Goal: Use online tool/utility: Utilize a website feature to perform a specific function

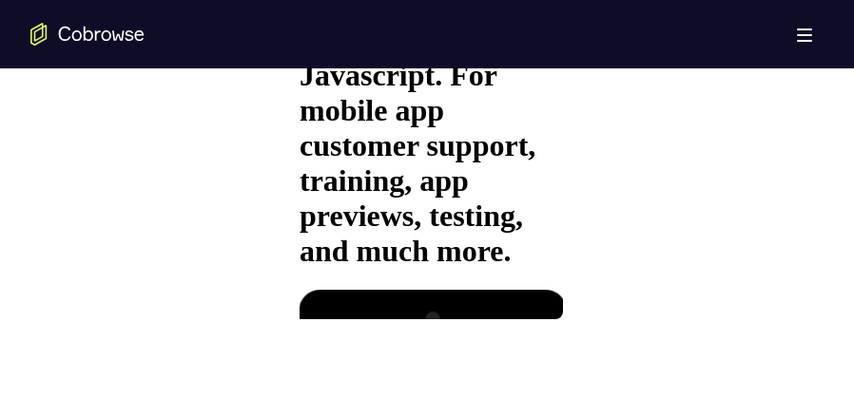
scroll to position [1426, 0]
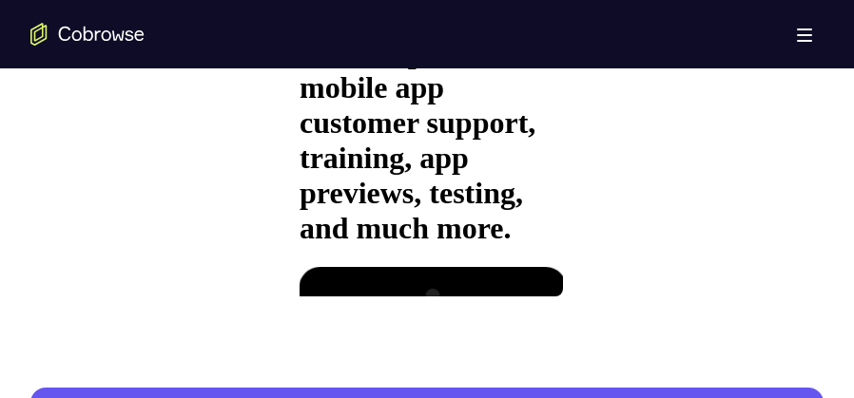
scroll to position [1236, 0]
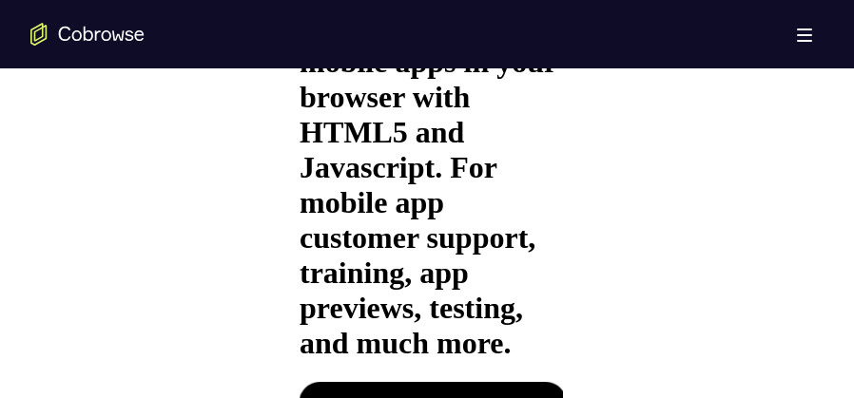
drag, startPoint x: 507, startPoint y: 292, endPoint x: 569, endPoint y: 337, distance: 76.3
click at [562, 337] on html "Online web based iOS Simulators and Android Emulators. Run iPhone, iPad, Mobile…" at bounding box center [426, 134] width 271 height 586
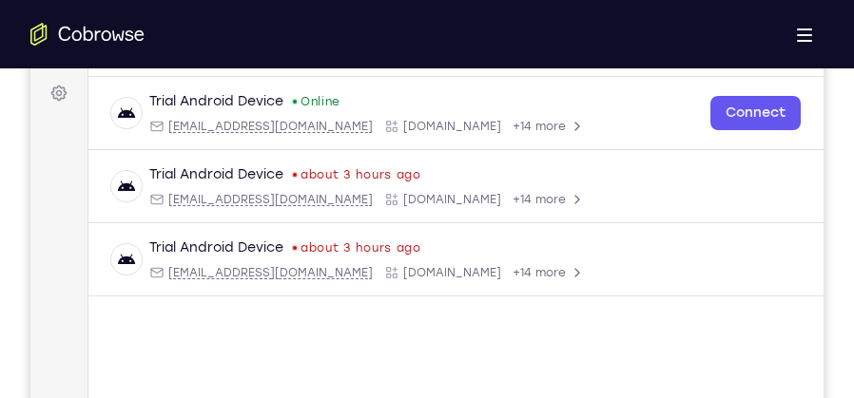
scroll to position [571, 0]
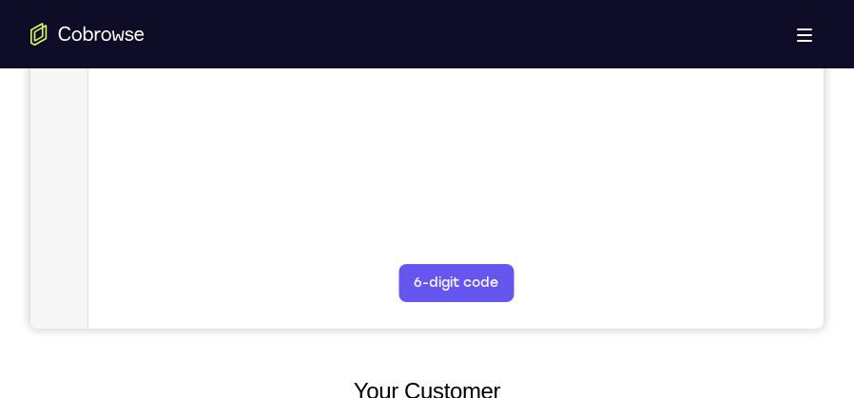
click at [114, 45] on icon "Go to the home page" at bounding box center [87, 34] width 114 height 23
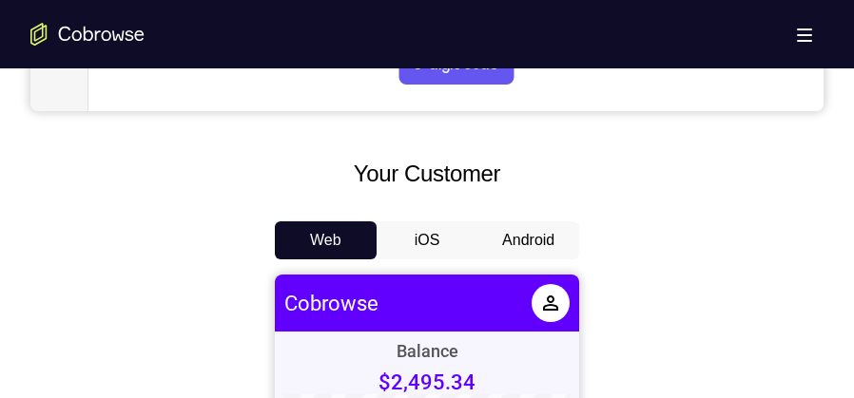
scroll to position [856, 0]
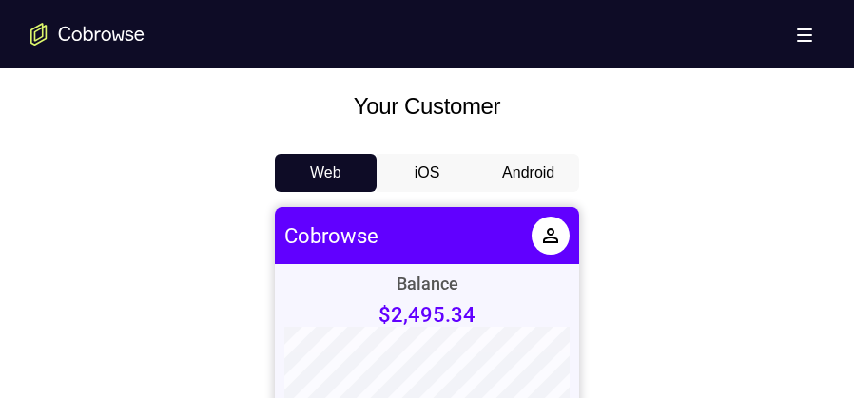
click at [508, 179] on button "Android" at bounding box center [528, 173] width 102 height 38
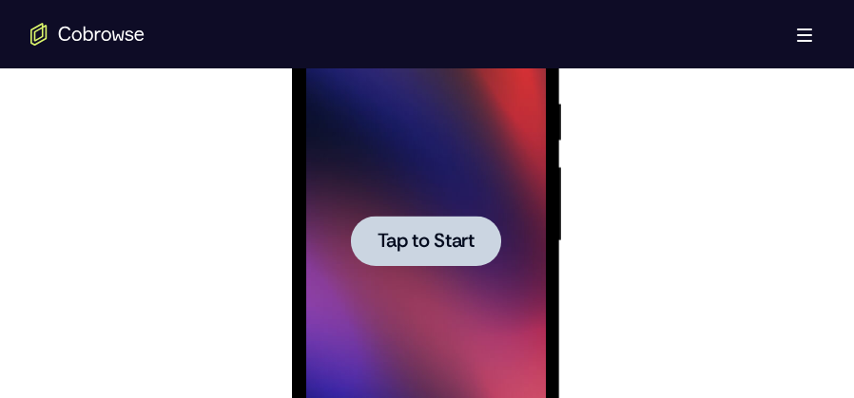
scroll to position [1107, 0]
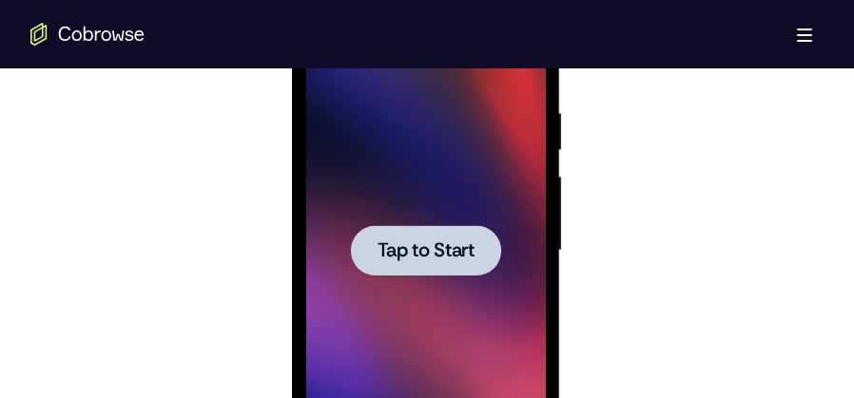
click at [423, 228] on div at bounding box center [425, 250] width 150 height 50
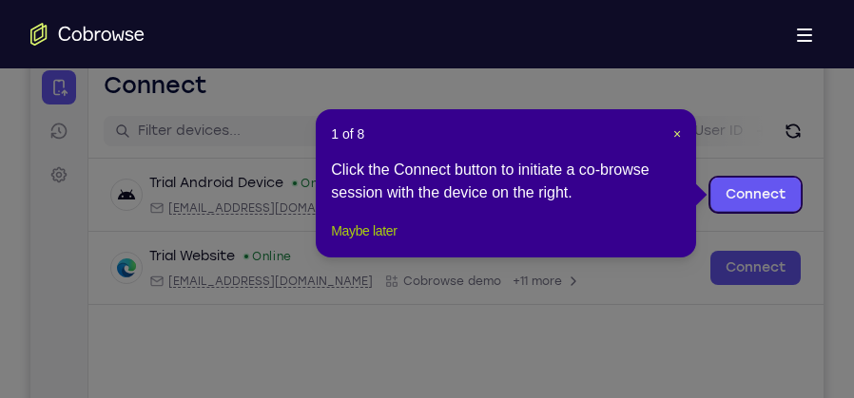
click at [359, 242] on button "Maybe later" at bounding box center [364, 231] width 66 height 23
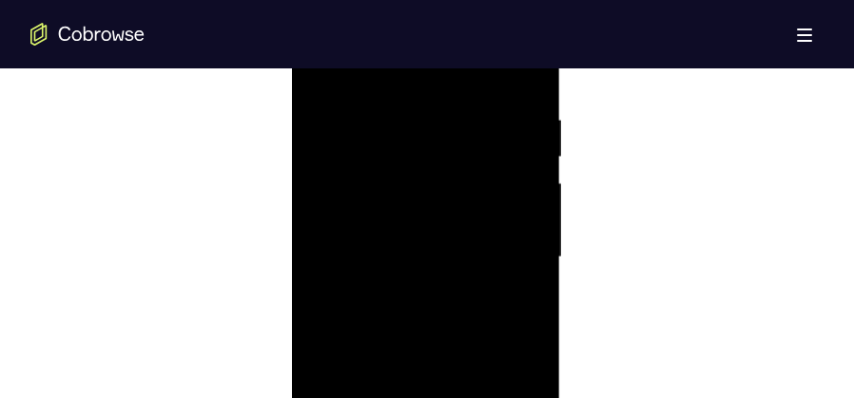
scroll to position [1297, 0]
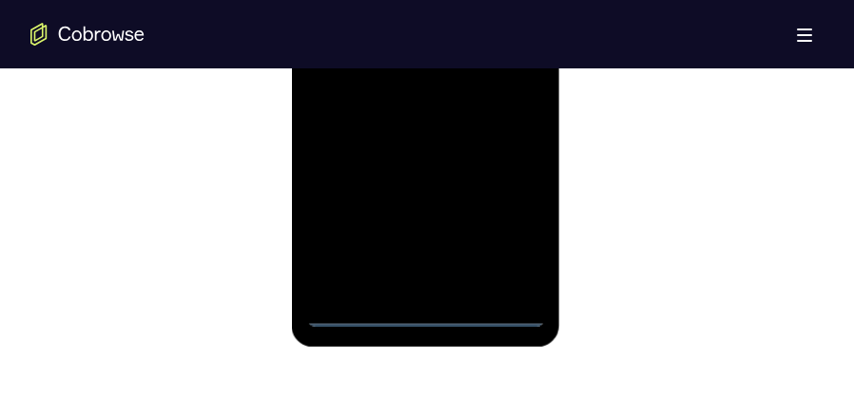
click at [425, 314] on div at bounding box center [425, 61] width 240 height 533
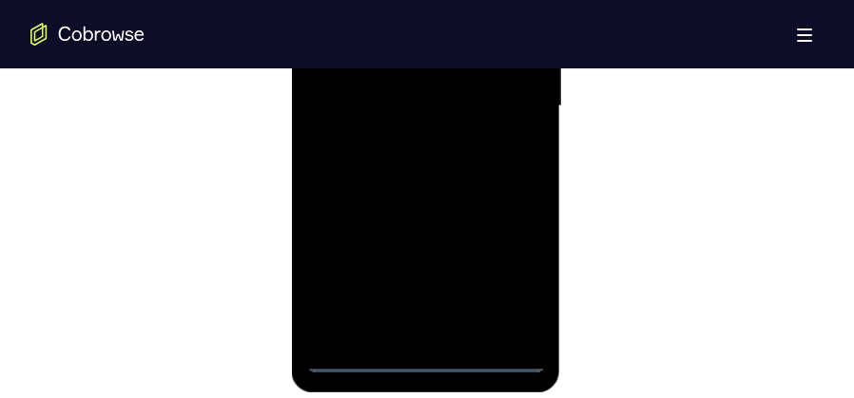
scroll to position [1202, 0]
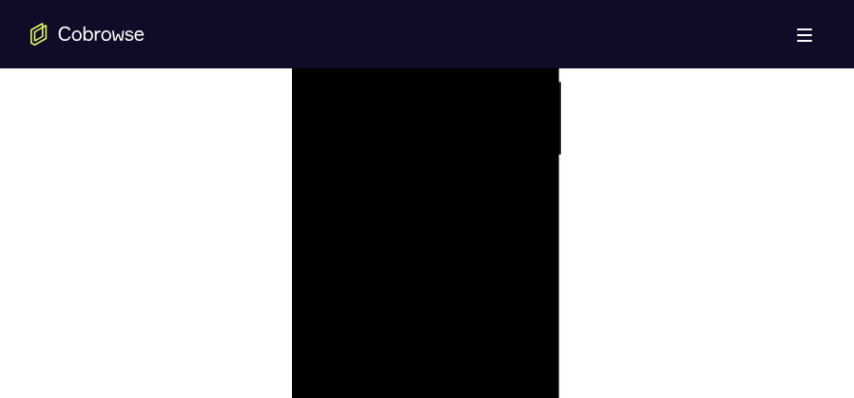
click at [511, 320] on div at bounding box center [425, 156] width 240 height 533
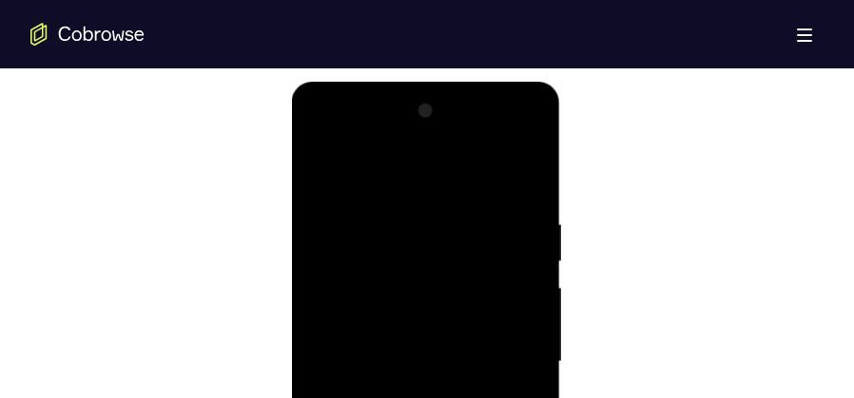
scroll to position [869, 0]
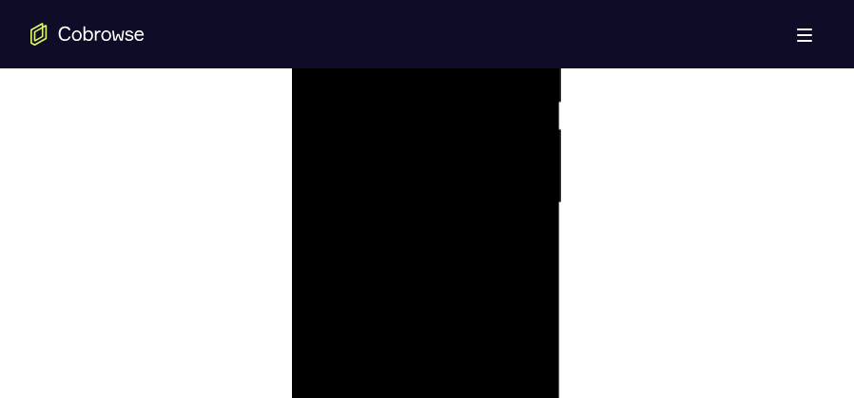
click at [504, 188] on div at bounding box center [425, 203] width 240 height 533
click at [408, 239] on div at bounding box center [425, 203] width 240 height 533
click at [443, 193] on div at bounding box center [425, 203] width 240 height 533
click at [494, 201] on div at bounding box center [425, 203] width 240 height 533
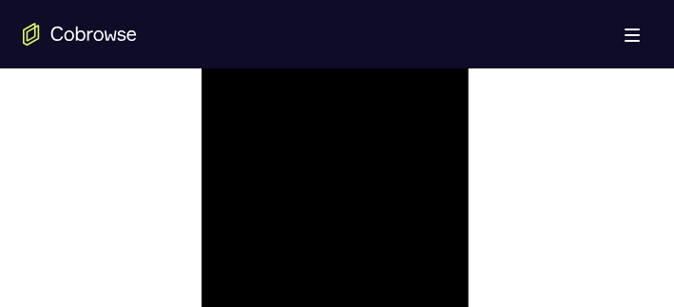
scroll to position [1250, 0]
click at [439, 161] on div at bounding box center [336, 70] width 240 height 533
click at [375, 150] on div at bounding box center [336, 70] width 240 height 533
click at [384, 293] on div at bounding box center [336, 70] width 240 height 533
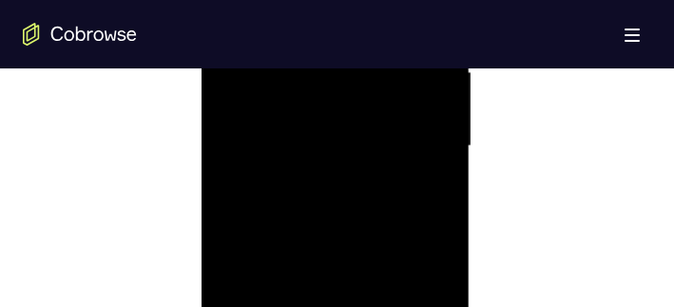
click at [341, 252] on div at bounding box center [336, 146] width 240 height 533
click at [391, 138] on div at bounding box center [336, 146] width 240 height 533
click at [308, 134] on div at bounding box center [336, 146] width 240 height 533
click at [312, 118] on div at bounding box center [336, 146] width 240 height 533
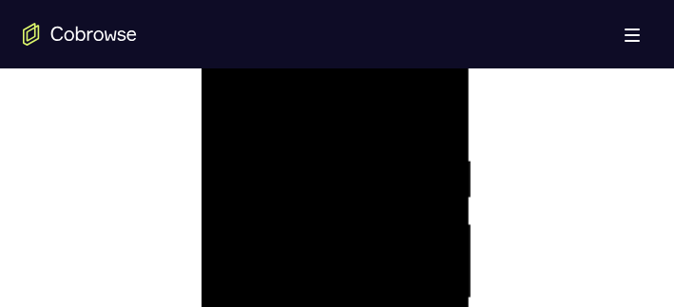
drag, startPoint x: 281, startPoint y: 123, endPoint x: 290, endPoint y: 75, distance: 48.5
click at [290, 75] on div at bounding box center [336, 298] width 240 height 533
click at [230, 112] on div at bounding box center [336, 298] width 240 height 533
click at [238, 106] on div at bounding box center [336, 298] width 240 height 533
click at [439, 102] on div at bounding box center [336, 298] width 240 height 533
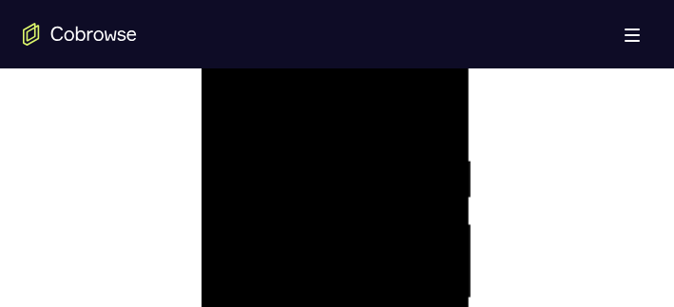
click at [228, 98] on div at bounding box center [336, 298] width 240 height 533
click at [304, 135] on div at bounding box center [336, 298] width 240 height 533
click at [436, 168] on div at bounding box center [336, 146] width 240 height 533
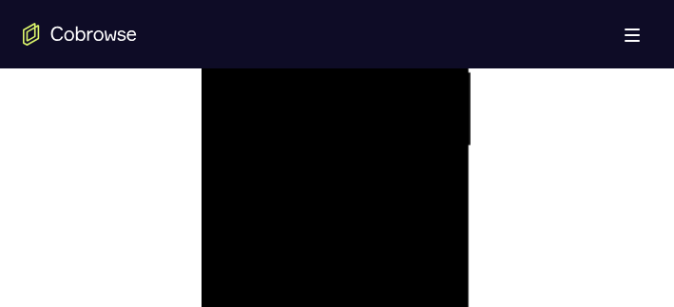
click at [435, 168] on div at bounding box center [336, 146] width 240 height 533
click at [398, 151] on div at bounding box center [336, 184] width 240 height 533
click at [442, 142] on div at bounding box center [336, 146] width 240 height 533
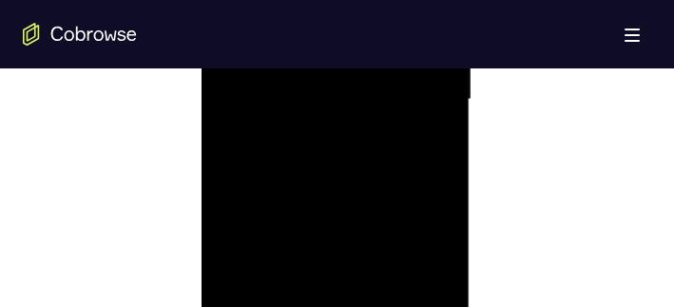
scroll to position [1135, 0]
click at [441, 147] on div at bounding box center [336, 184] width 240 height 533
click at [441, 147] on div at bounding box center [336, 108] width 240 height 533
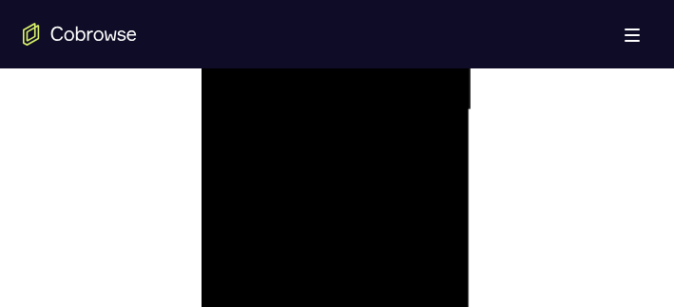
scroll to position [1211, 0]
click at [441, 147] on div at bounding box center [336, 108] width 240 height 533
click at [441, 147] on div at bounding box center [336, 222] width 240 height 533
click at [440, 147] on div at bounding box center [336, 108] width 240 height 533
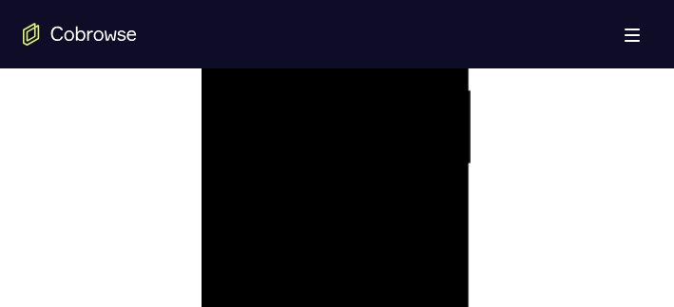
scroll to position [1059, 0]
click at [435, 83] on div at bounding box center [336, 260] width 240 height 533
drag, startPoint x: 394, startPoint y: 210, endPoint x: 394, endPoint y: 299, distance: 88.4
click at [396, 301] on div at bounding box center [336, 260] width 240 height 533
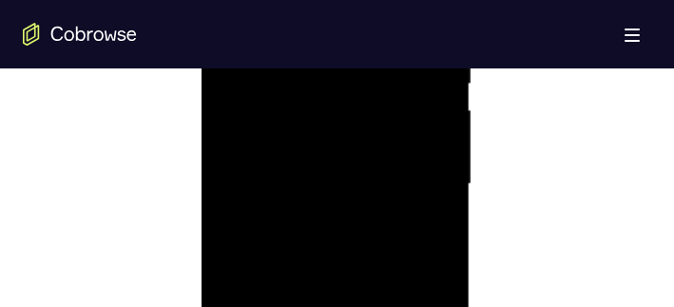
drag, startPoint x: 377, startPoint y: 120, endPoint x: 377, endPoint y: 327, distance: 207.3
click at [377, 327] on div at bounding box center [336, 184] width 240 height 533
drag, startPoint x: 354, startPoint y: 86, endPoint x: 378, endPoint y: 317, distance: 232.4
click at [378, 317] on div at bounding box center [336, 184] width 240 height 533
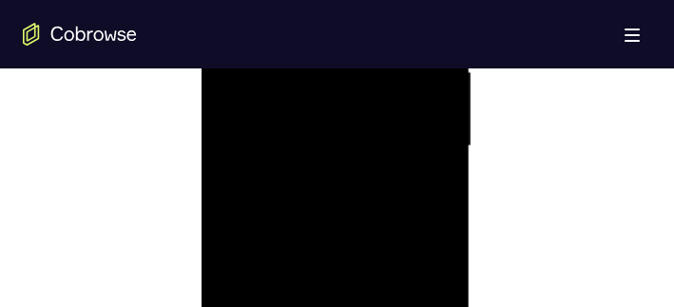
scroll to position [1250, 0]
drag, startPoint x: 380, startPoint y: 253, endPoint x: 390, endPoint y: 115, distance: 138.2
click at [390, 115] on div at bounding box center [336, 70] width 240 height 533
drag, startPoint x: 360, startPoint y: 229, endPoint x: 369, endPoint y: 122, distance: 107.8
click at [369, 122] on div at bounding box center [336, 70] width 240 height 533
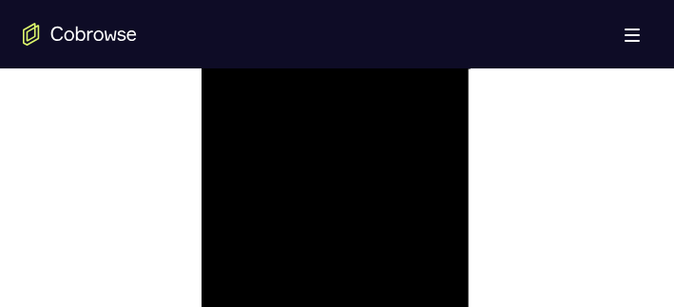
drag, startPoint x: 322, startPoint y: 285, endPoint x: 335, endPoint y: 175, distance: 111.0
click at [335, 175] on div at bounding box center [336, 70] width 240 height 533
drag, startPoint x: 324, startPoint y: 201, endPoint x: 337, endPoint y: 137, distance: 64.9
click at [337, 137] on div at bounding box center [336, 70] width 240 height 533
drag, startPoint x: 390, startPoint y: 117, endPoint x: 367, endPoint y: 317, distance: 201.0
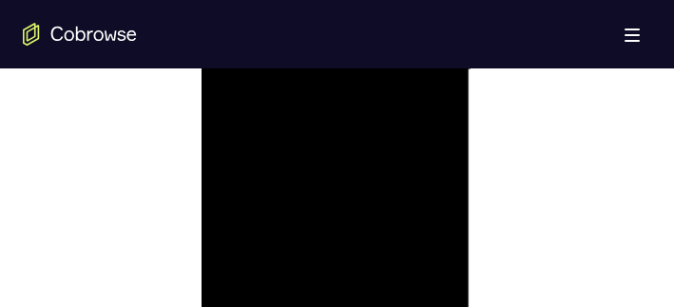
click at [367, 317] on div at bounding box center [336, 70] width 240 height 533
click at [342, 191] on div at bounding box center [336, 146] width 240 height 533
click at [430, 197] on div at bounding box center [336, 146] width 240 height 533
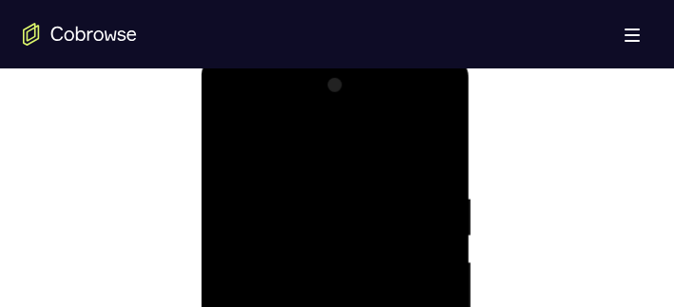
click at [436, 158] on div at bounding box center [336, 222] width 240 height 533
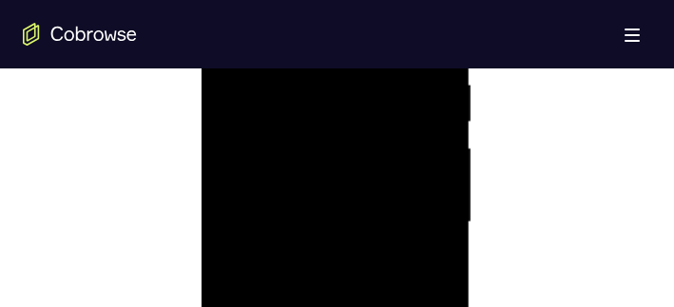
click at [433, 158] on div at bounding box center [336, 222] width 240 height 533
click at [433, 158] on div at bounding box center [336, 298] width 240 height 533
click at [429, 160] on div at bounding box center [336, 260] width 240 height 533
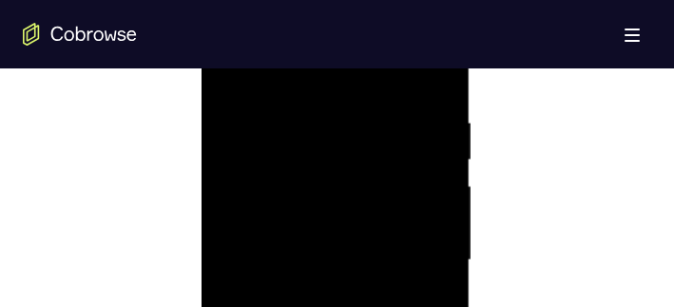
click at [429, 160] on div at bounding box center [336, 260] width 240 height 533
click at [429, 160] on div at bounding box center [336, 184] width 240 height 533
click at [429, 160] on div at bounding box center [336, 108] width 240 height 533
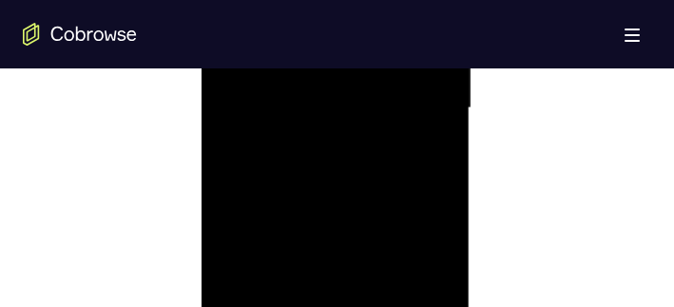
click at [416, 122] on div at bounding box center [336, 108] width 240 height 533
click at [434, 111] on div at bounding box center [336, 298] width 240 height 533
drag, startPoint x: 414, startPoint y: 320, endPoint x: 428, endPoint y: 325, distance: 15.4
click at [428, 325] on div at bounding box center [336, 298] width 240 height 533
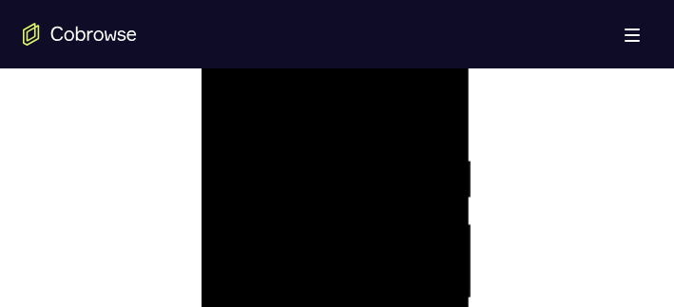
drag, startPoint x: 365, startPoint y: 190, endPoint x: 315, endPoint y: 148, distance: 65.5
click at [363, 273] on div at bounding box center [336, 298] width 240 height 533
click at [391, 327] on div at bounding box center [336, 298] width 240 height 533
click at [442, 184] on div at bounding box center [336, 108] width 240 height 533
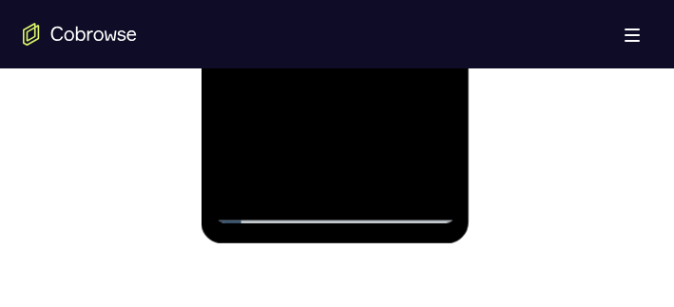
scroll to position [1326, 0]
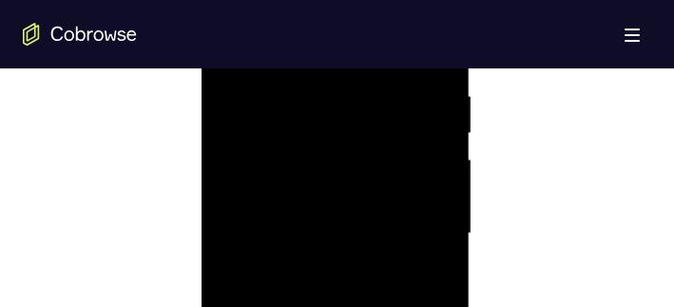
scroll to position [1021, 0]
drag, startPoint x: 382, startPoint y: 154, endPoint x: 230, endPoint y: 165, distance: 152.5
click at [230, 165] on div at bounding box center [336, 298] width 240 height 533
drag, startPoint x: 266, startPoint y: 157, endPoint x: 391, endPoint y: 152, distance: 124.7
click at [391, 152] on div at bounding box center [336, 298] width 240 height 533
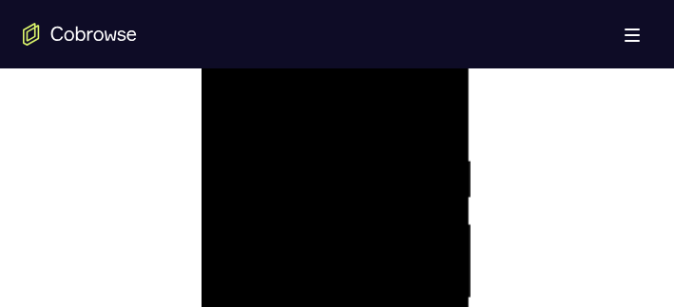
click at [292, 150] on div at bounding box center [336, 298] width 240 height 533
click at [440, 159] on div at bounding box center [336, 146] width 240 height 533
click at [435, 165] on div at bounding box center [336, 260] width 240 height 533
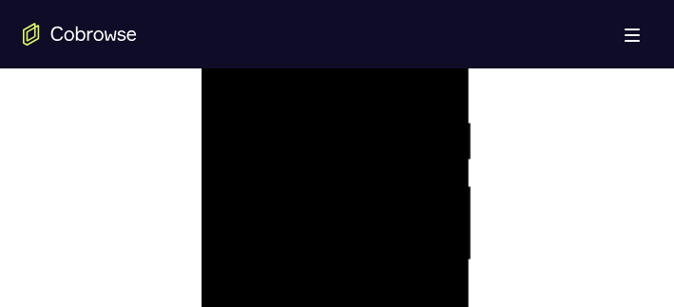
scroll to position [1135, 0]
click at [435, 165] on div at bounding box center [336, 184] width 240 height 533
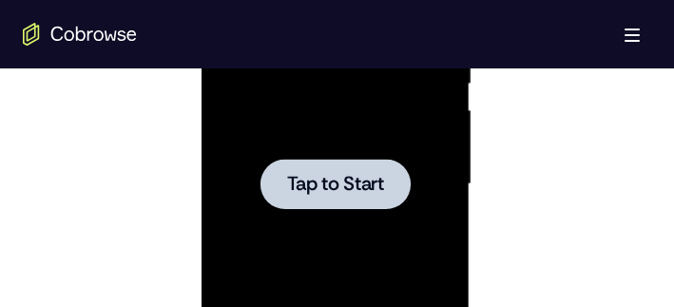
click at [330, 187] on span "Tap to Start" at bounding box center [335, 184] width 97 height 19
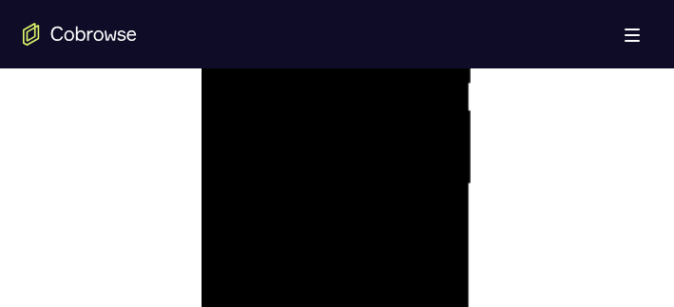
scroll to position [1326, 0]
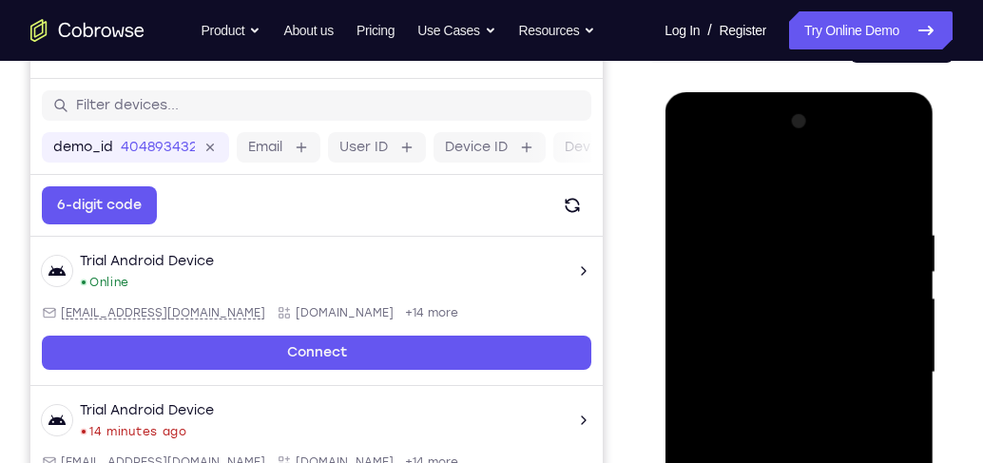
scroll to position [184, 0]
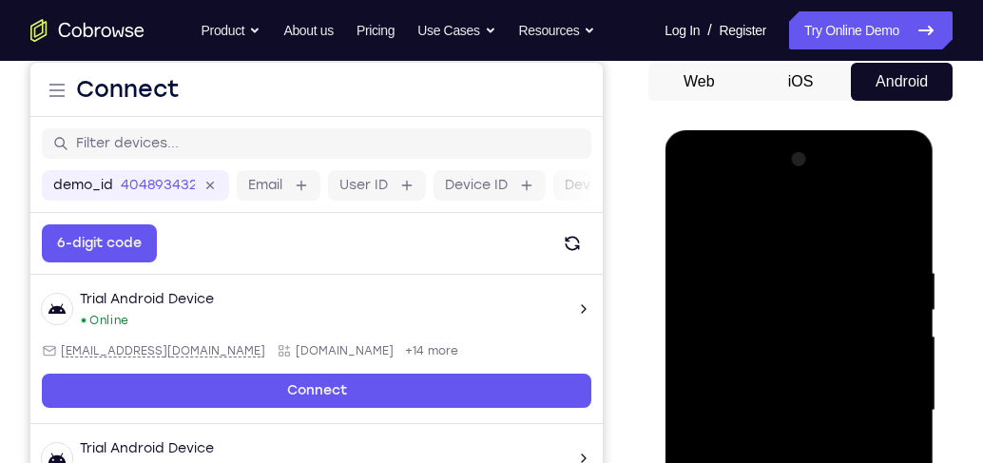
click at [799, 227] on div at bounding box center [799, 411] width 240 height 533
click at [754, 218] on div at bounding box center [799, 411] width 240 height 533
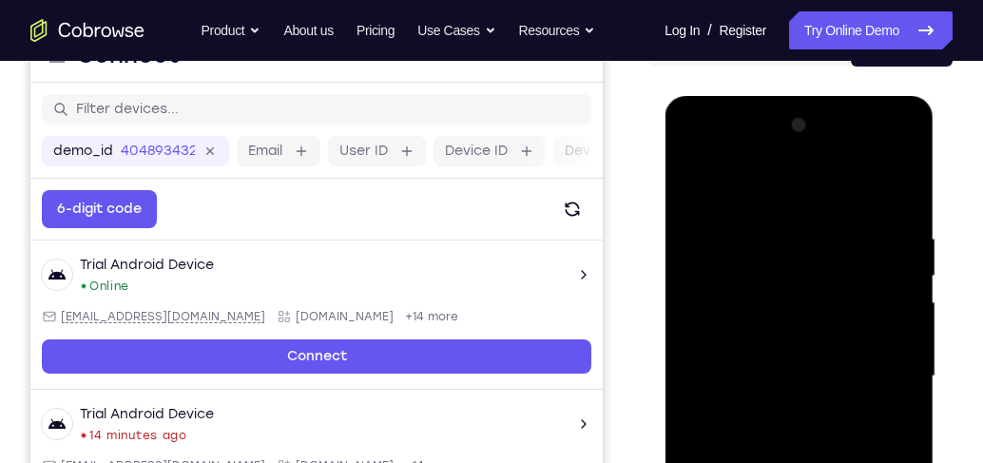
scroll to position [239, 0]
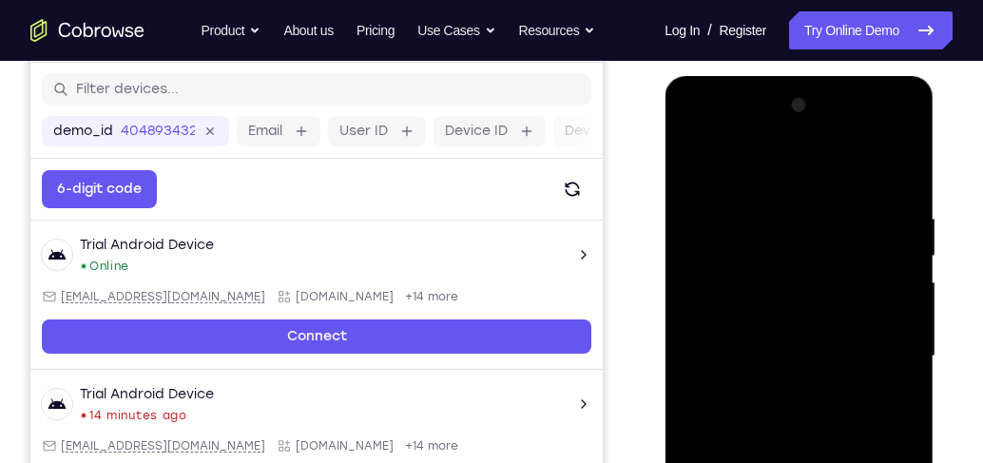
click at [853, 348] on div at bounding box center [799, 356] width 240 height 533
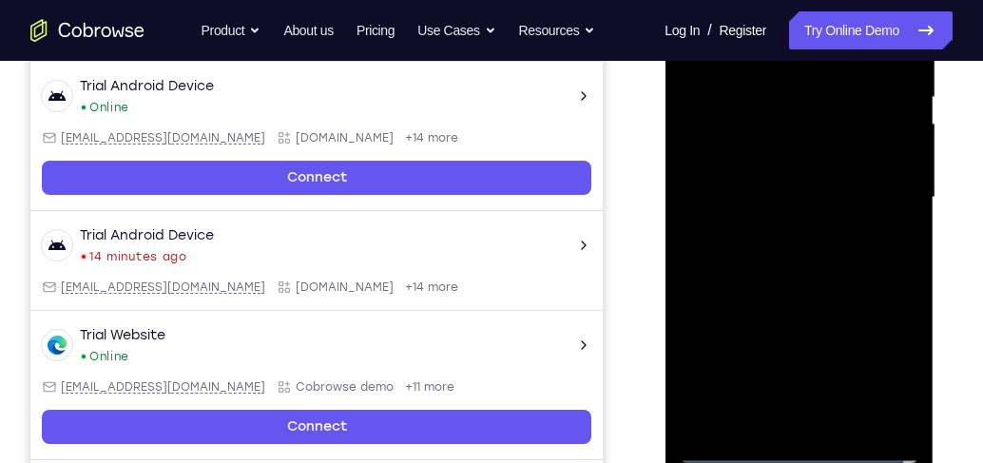
scroll to position [401, 0]
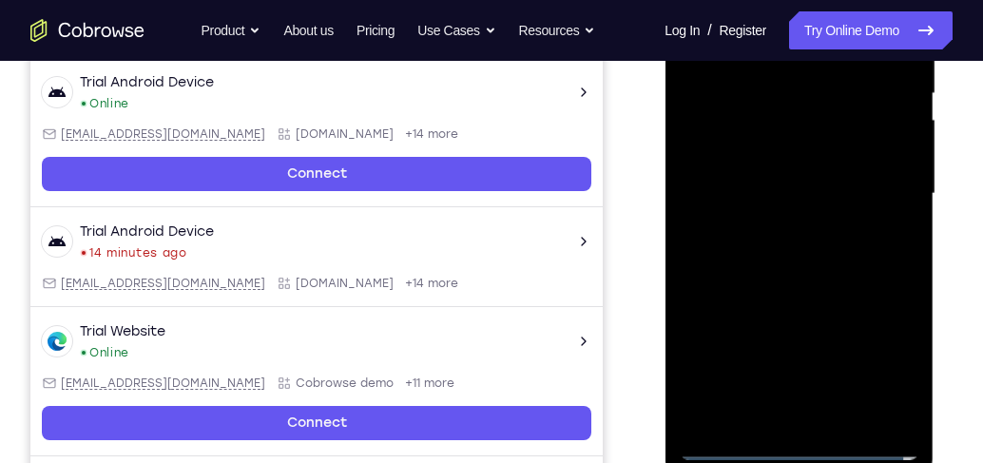
click at [782, 230] on div at bounding box center [799, 194] width 240 height 533
click at [784, 181] on div at bounding box center [799, 194] width 240 height 533
click at [747, 192] on div at bounding box center [799, 194] width 240 height 533
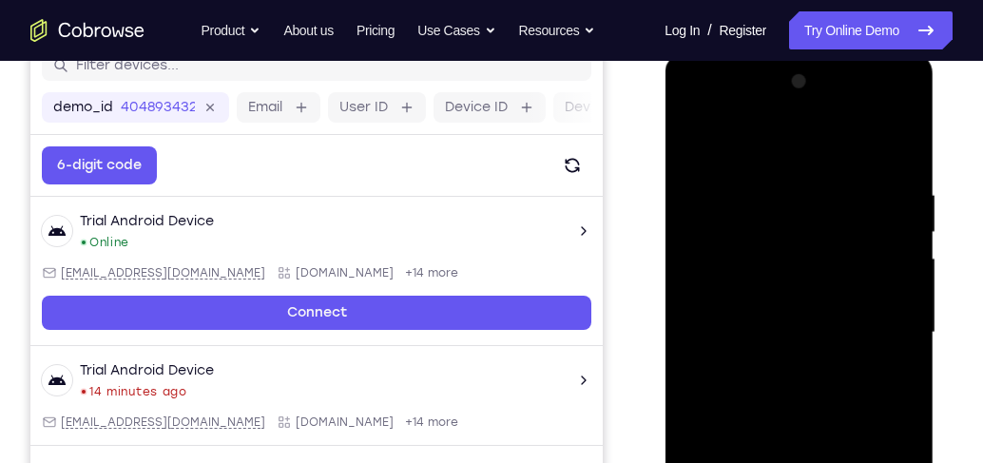
scroll to position [239, 0]
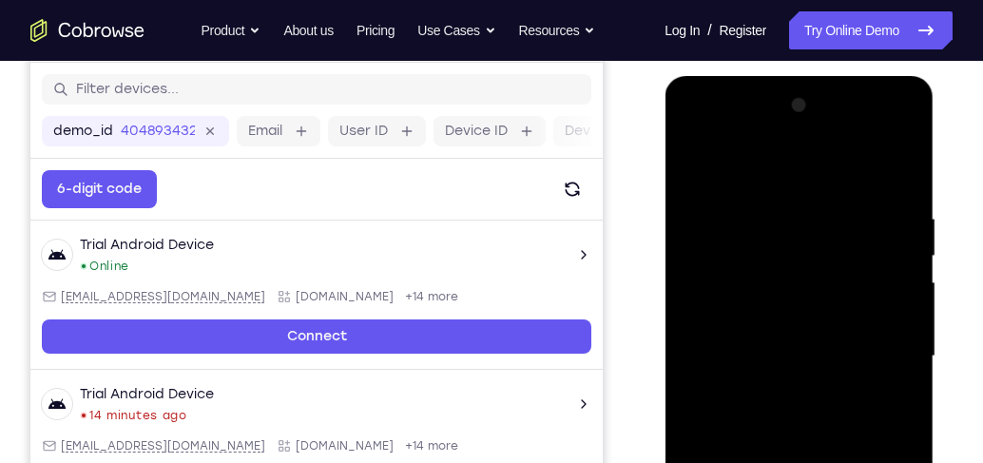
drag, startPoint x: 829, startPoint y: 183, endPoint x: 837, endPoint y: 126, distance: 56.6
click at [837, 126] on div at bounding box center [799, 356] width 240 height 533
click at [853, 186] on div at bounding box center [799, 356] width 240 height 533
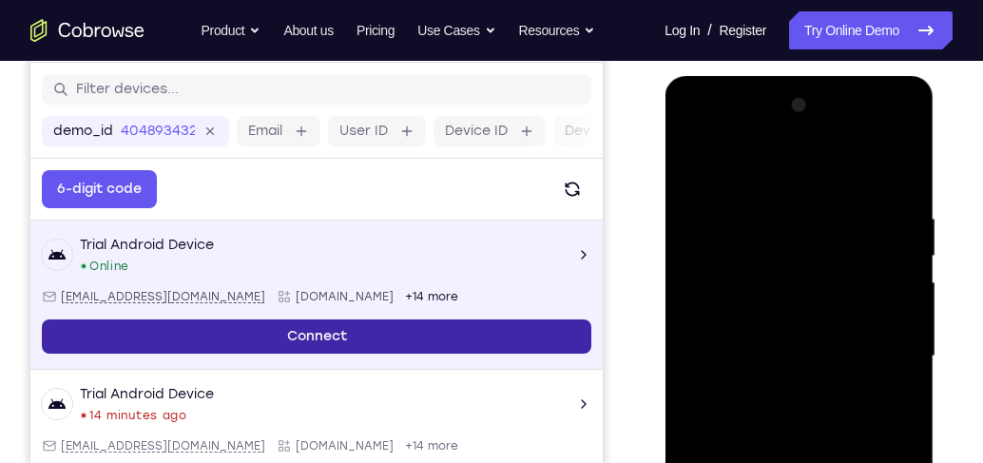
scroll to position [456, 0]
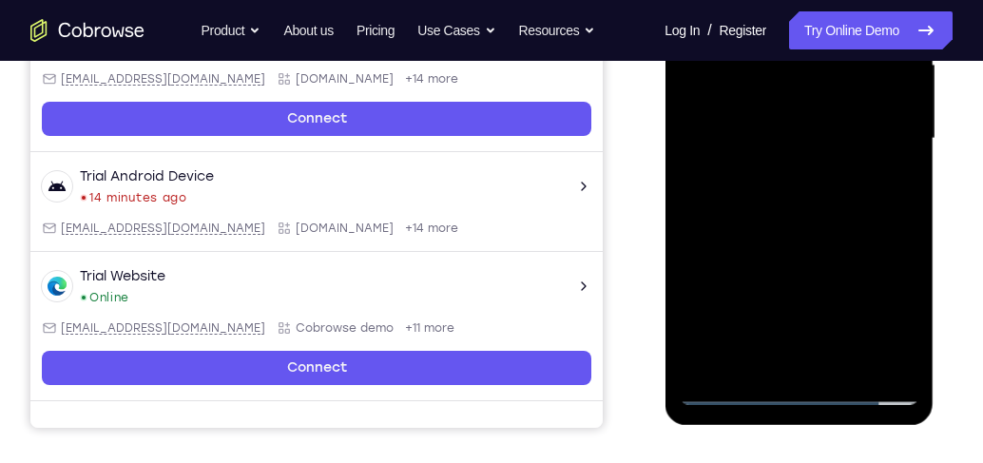
click at [853, 216] on div at bounding box center [799, 139] width 240 height 533
click at [853, 217] on div at bounding box center [799, 139] width 240 height 533
click at [853, 220] on div at bounding box center [799, 139] width 240 height 533
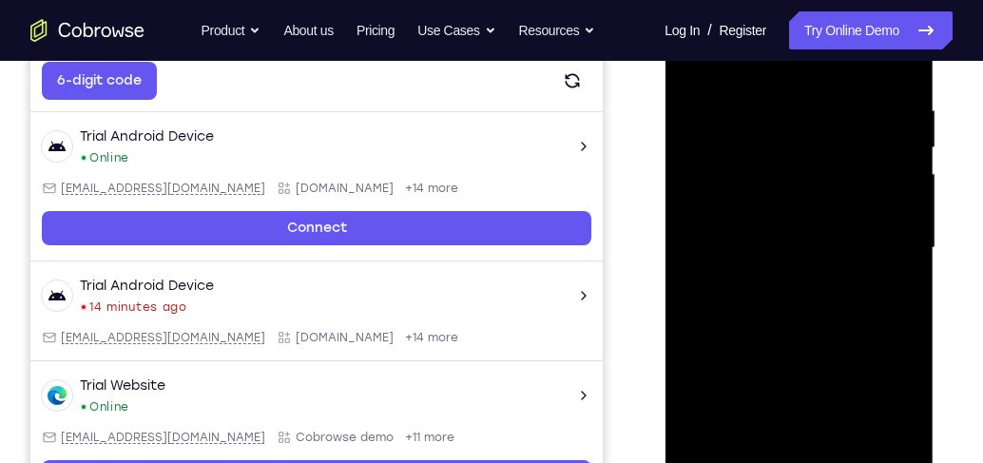
click at [853, 332] on div at bounding box center [799, 248] width 240 height 533
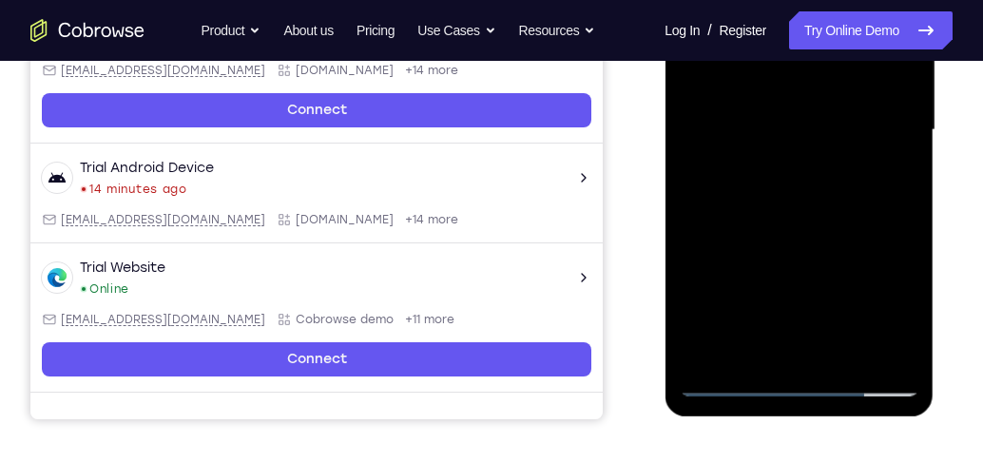
scroll to position [401, 0]
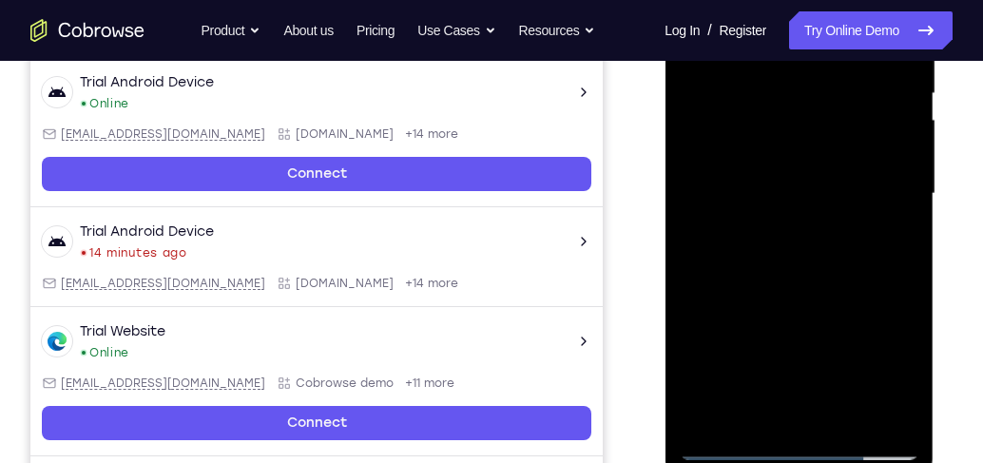
click at [853, 271] on div at bounding box center [799, 194] width 240 height 533
drag, startPoint x: 877, startPoint y: 300, endPoint x: 870, endPoint y: 166, distance: 133.3
click at [853, 166] on div at bounding box center [799, 194] width 240 height 533
drag, startPoint x: 850, startPoint y: 292, endPoint x: 844, endPoint y: 158, distance: 134.2
click at [844, 158] on div at bounding box center [799, 194] width 240 height 533
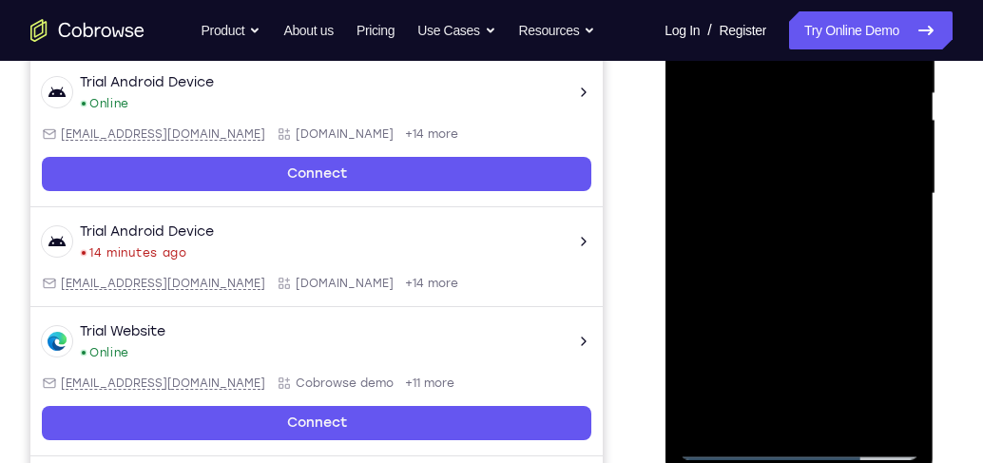
drag, startPoint x: 790, startPoint y: 271, endPoint x: 805, endPoint y: 37, distance: 234.4
click at [805, 37] on div at bounding box center [799, 194] width 240 height 533
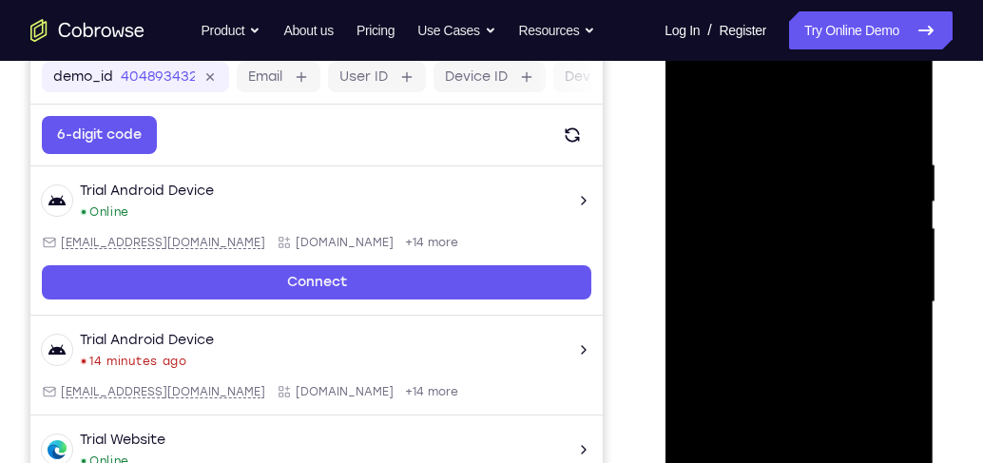
drag, startPoint x: 781, startPoint y: 246, endPoint x: 806, endPoint y: 486, distance: 241.0
click at [806, 397] on div at bounding box center [799, 302] width 240 height 533
drag, startPoint x: 795, startPoint y: 192, endPoint x: 802, endPoint y: 449, distance: 256.8
click at [802, 397] on div at bounding box center [799, 302] width 240 height 533
drag, startPoint x: 812, startPoint y: 231, endPoint x: 821, endPoint y: 433, distance: 201.8
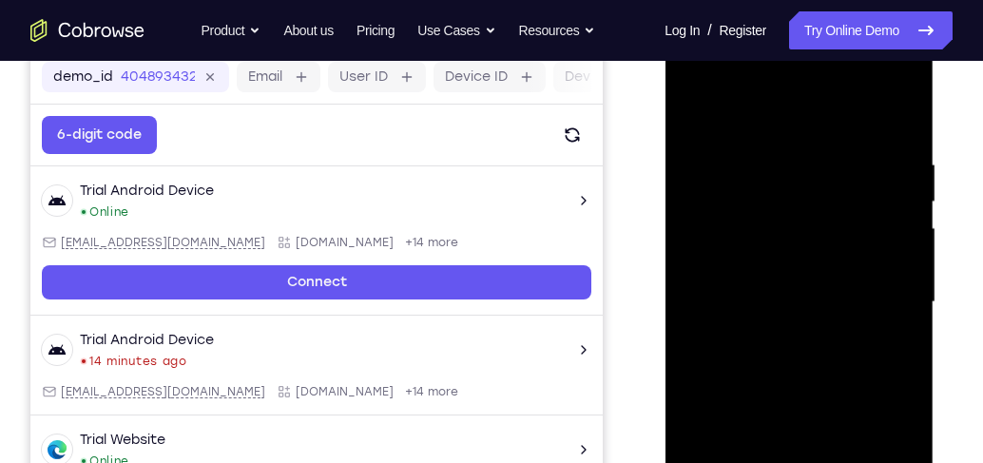
click at [831, 397] on div at bounding box center [799, 302] width 240 height 533
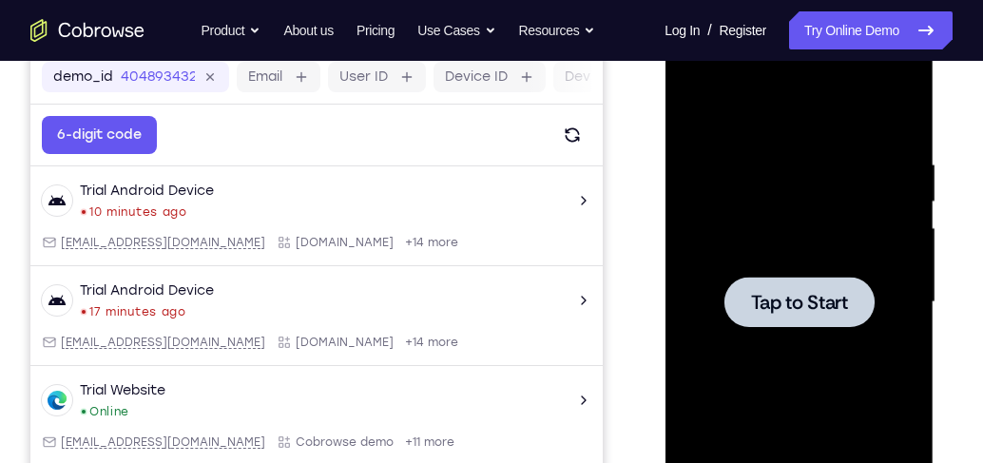
click at [796, 296] on span "Tap to Start" at bounding box center [798, 302] width 97 height 19
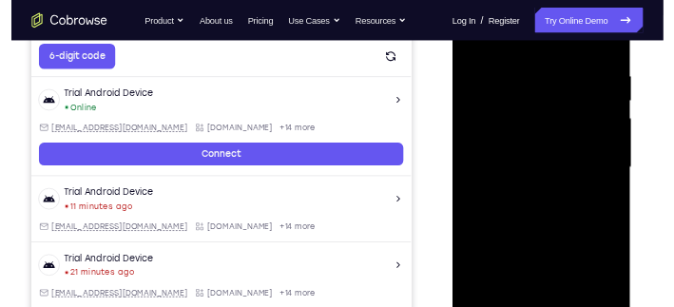
scroll to position [456, 0]
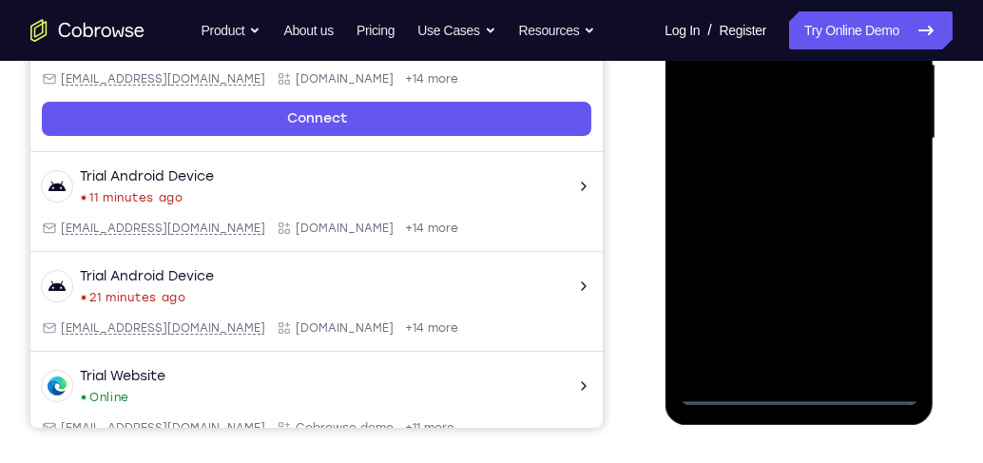
click at [814, 390] on div at bounding box center [799, 139] width 240 height 533
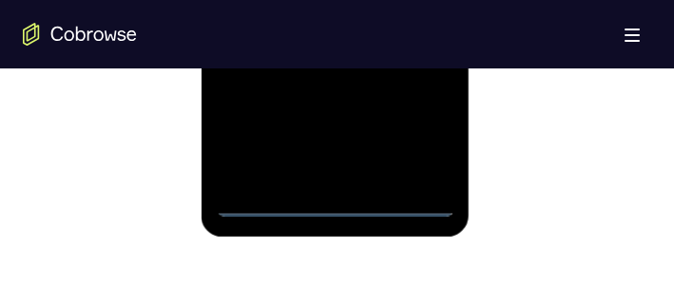
scroll to position [1369, 0]
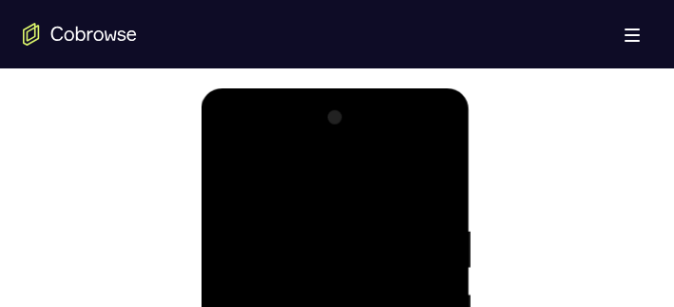
scroll to position [951, 0]
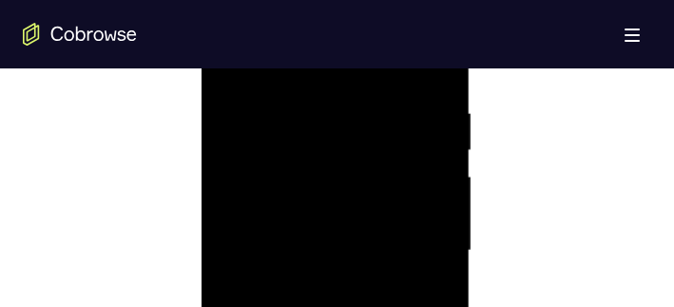
scroll to position [1141, 0]
click at [425, 169] on div at bounding box center [336, 179] width 240 height 533
click at [318, 183] on div at bounding box center [336, 140] width 240 height 533
click at [293, 126] on div at bounding box center [336, 140] width 240 height 533
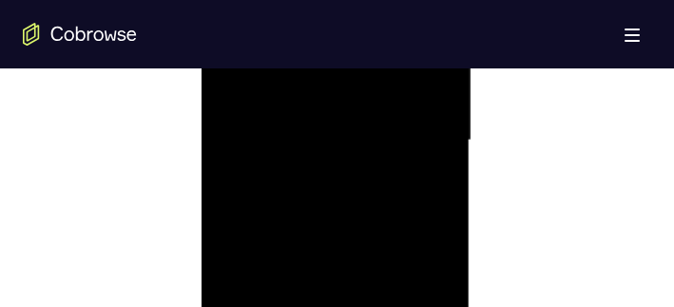
click at [293, 143] on div at bounding box center [336, 140] width 240 height 533
click at [337, 257] on div at bounding box center [336, 179] width 240 height 533
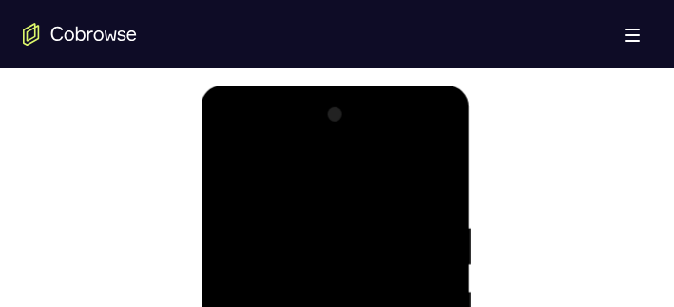
scroll to position [951, 0]
drag, startPoint x: 306, startPoint y: 186, endPoint x: 313, endPoint y: 115, distance: 71.6
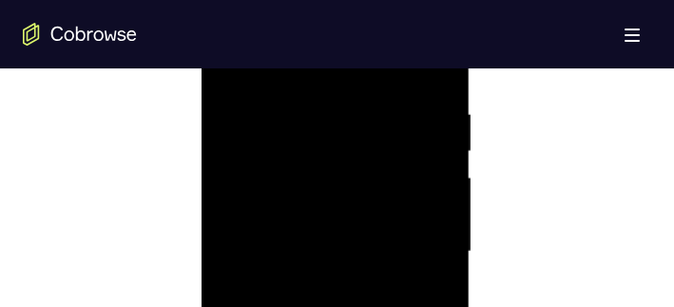
scroll to position [1065, 0]
click at [320, 107] on div at bounding box center [336, 255] width 240 height 533
click at [426, 191] on div at bounding box center [336, 293] width 240 height 533
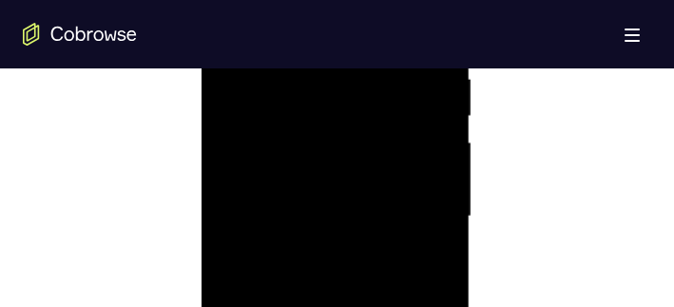
click at [422, 182] on div at bounding box center [336, 217] width 240 height 533
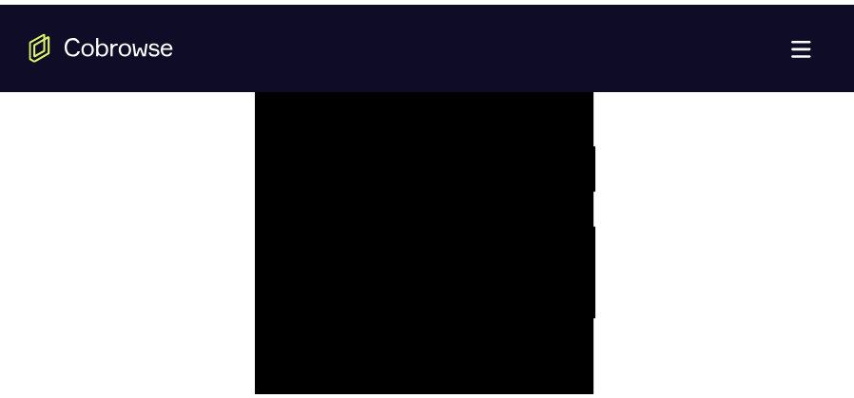
scroll to position [1027, 0]
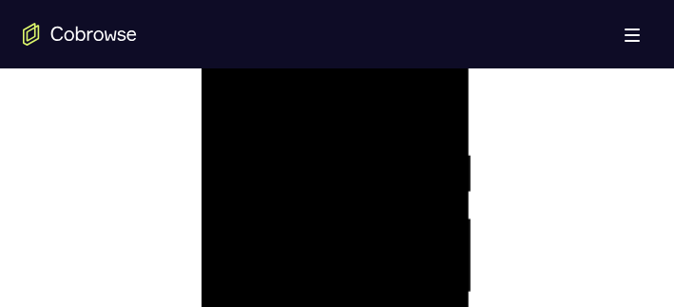
click at [432, 195] on div at bounding box center [336, 293] width 240 height 533
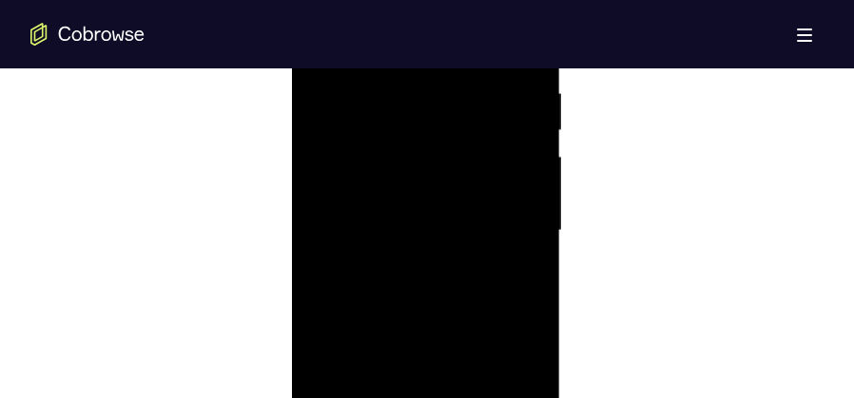
scroll to position [1122, 0]
click at [538, 250] on div at bounding box center [425, 236] width 240 height 533
click at [532, 249] on div at bounding box center [425, 236] width 240 height 533
click at [520, 217] on div at bounding box center [425, 236] width 240 height 533
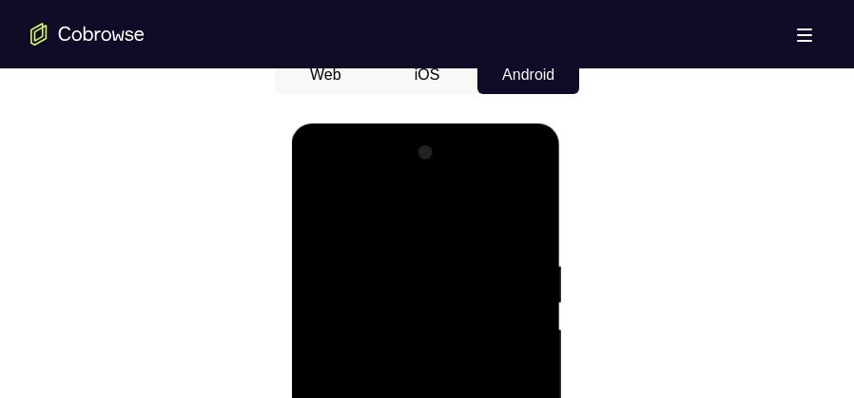
scroll to position [932, 0]
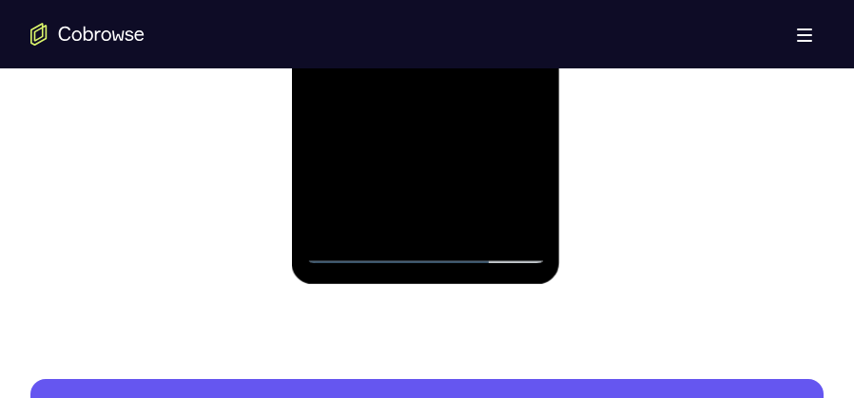
scroll to position [1170, 0]
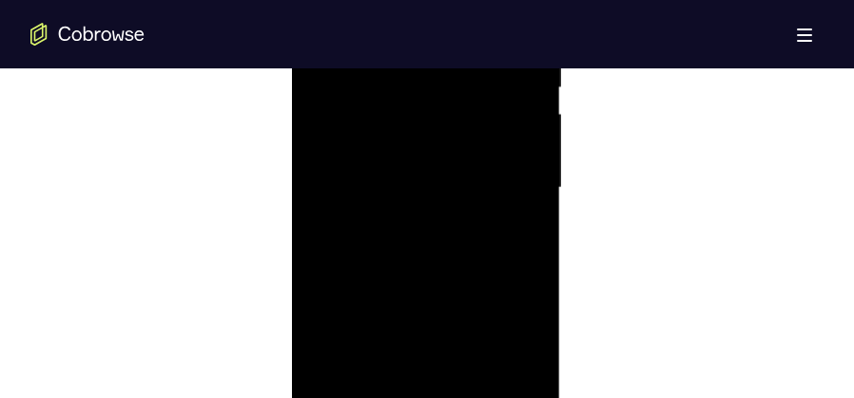
drag, startPoint x: 413, startPoint y: 242, endPoint x: 422, endPoint y: 286, distance: 45.7
click at [421, 308] on div at bounding box center [425, 188] width 240 height 533
drag, startPoint x: 472, startPoint y: 235, endPoint x: 483, endPoint y: 369, distance: 134.6
click at [484, 370] on div at bounding box center [425, 283] width 240 height 533
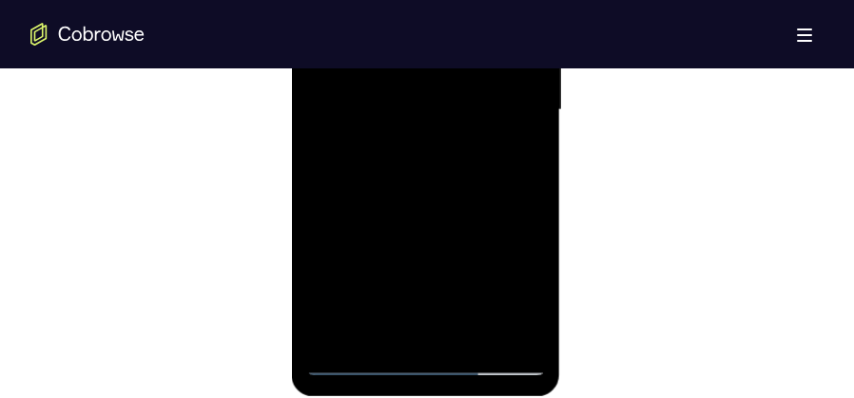
scroll to position [1265, 0]
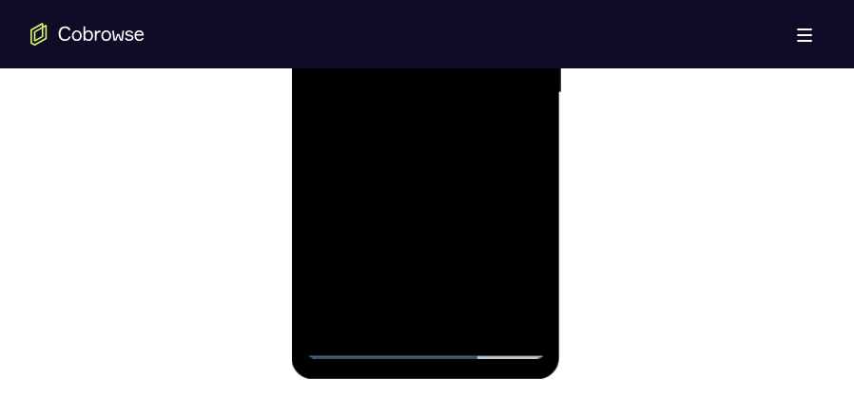
click at [431, 317] on div at bounding box center [425, 93] width 240 height 533
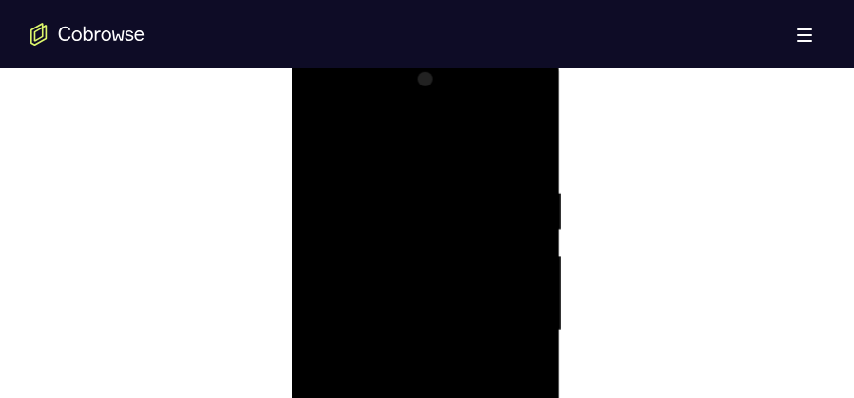
scroll to position [1122, 0]
drag, startPoint x: 432, startPoint y: 117, endPoint x: 436, endPoint y: -20, distance: 137.0
click at [436, 0] on div at bounding box center [425, 236] width 240 height 533
drag, startPoint x: 444, startPoint y: 325, endPoint x: 461, endPoint y: -91, distance: 416.9
click at [461, 0] on html "Online web based iOS Simulators and Android Emulators. Run iPhone, iPad, Mobile…" at bounding box center [426, 240] width 271 height 571
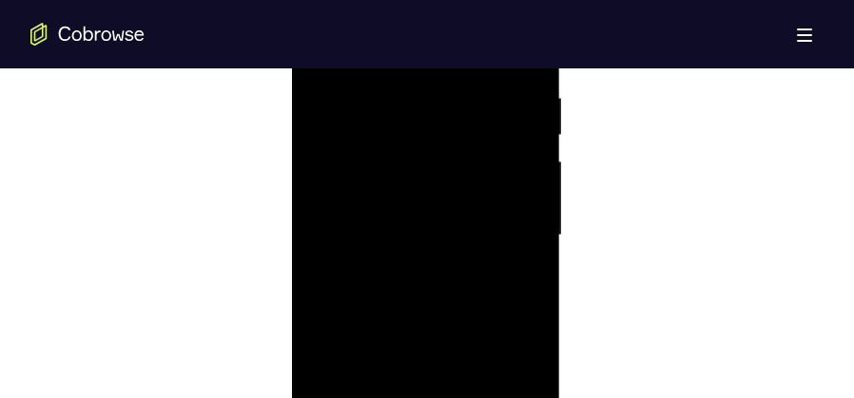
drag, startPoint x: 443, startPoint y: 321, endPoint x: 435, endPoint y: 7, distance: 314.9
click at [435, 7] on div at bounding box center [425, 236] width 240 height 533
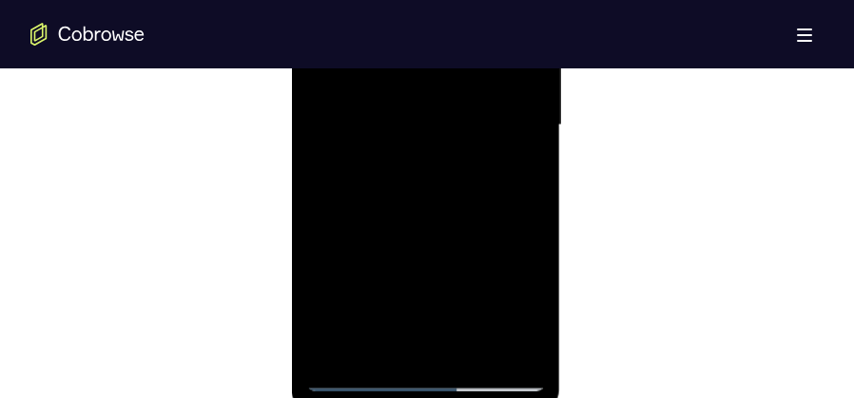
scroll to position [1265, 0]
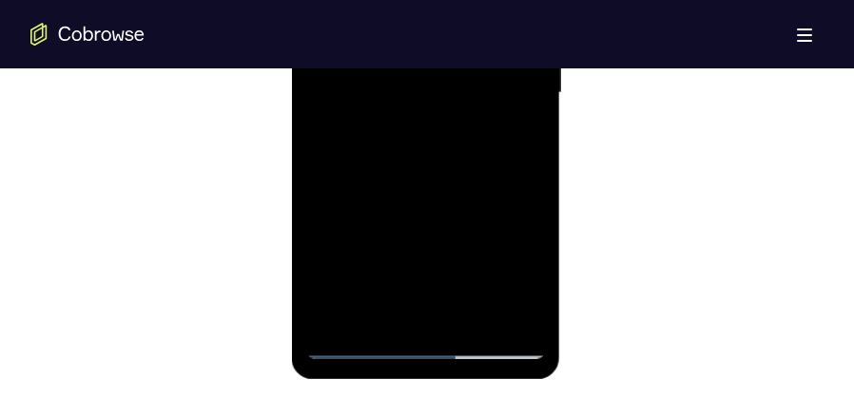
drag, startPoint x: 462, startPoint y: 240, endPoint x: 478, endPoint y: -91, distance: 331.3
click at [478, 0] on div at bounding box center [425, 93] width 240 height 533
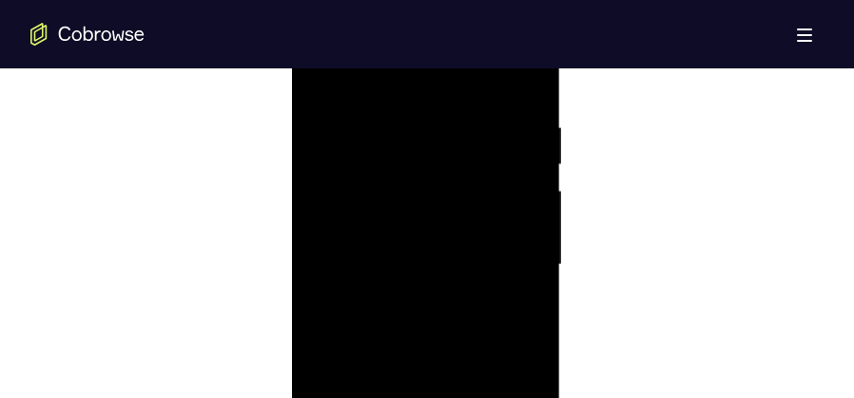
scroll to position [1075, 0]
drag, startPoint x: 451, startPoint y: 342, endPoint x: 431, endPoint y: -80, distance: 422.7
click at [431, 3] on html "Online web based iOS Simulators and Android Emulators. Run iPhone, iPad, Mobile…" at bounding box center [426, 288] width 271 height 571
drag, startPoint x: 475, startPoint y: 312, endPoint x: 458, endPoint y: -91, distance: 403.6
click at [458, 3] on html "Online web based iOS Simulators and Android Emulators. Run iPhone, iPad, Mobile…" at bounding box center [426, 288] width 271 height 571
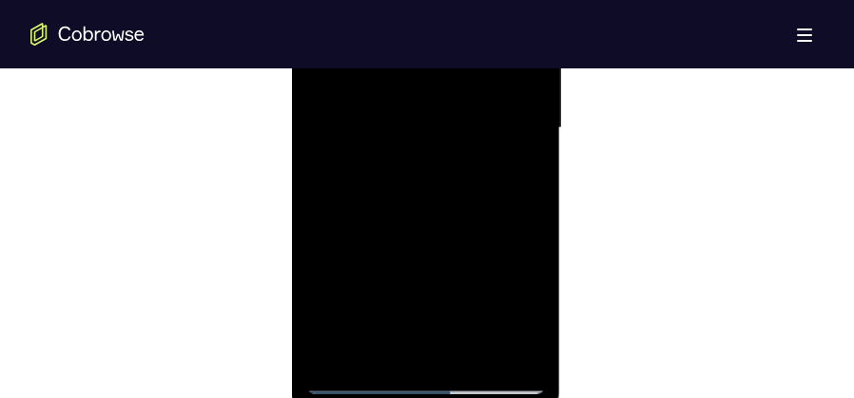
scroll to position [1265, 0]
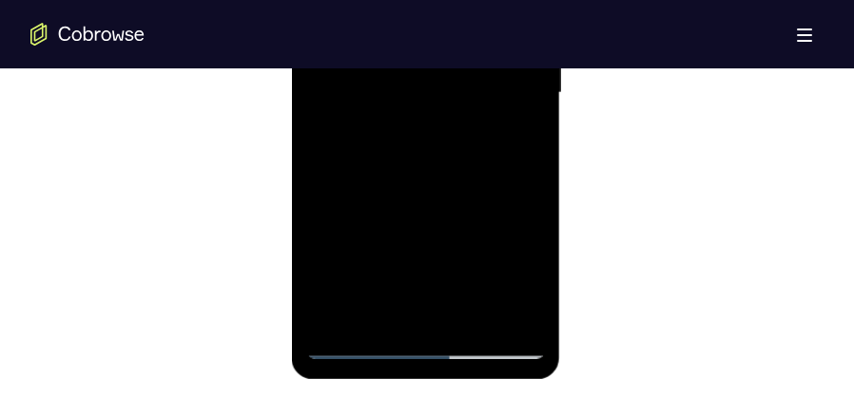
click at [338, 316] on div at bounding box center [425, 93] width 240 height 533
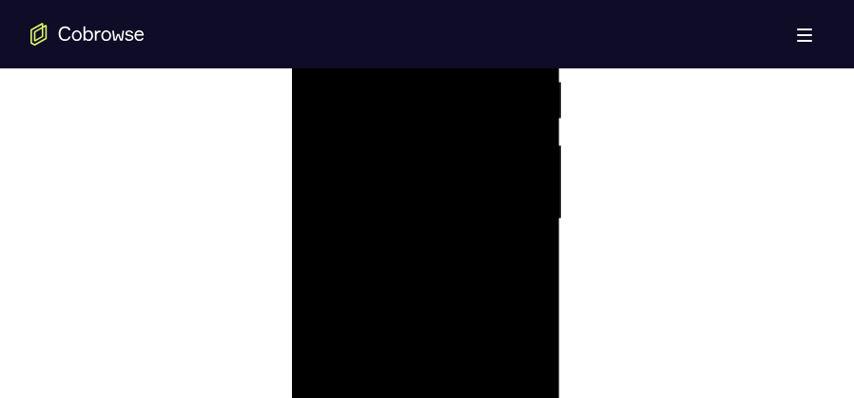
scroll to position [1122, 0]
drag, startPoint x: 467, startPoint y: 176, endPoint x: 502, endPoint y: 422, distance: 248.8
click at [502, 397] on div at bounding box center [425, 236] width 240 height 533
drag, startPoint x: 498, startPoint y: 98, endPoint x: 471, endPoint y: 422, distance: 325.4
click at [471, 397] on div at bounding box center [425, 236] width 240 height 533
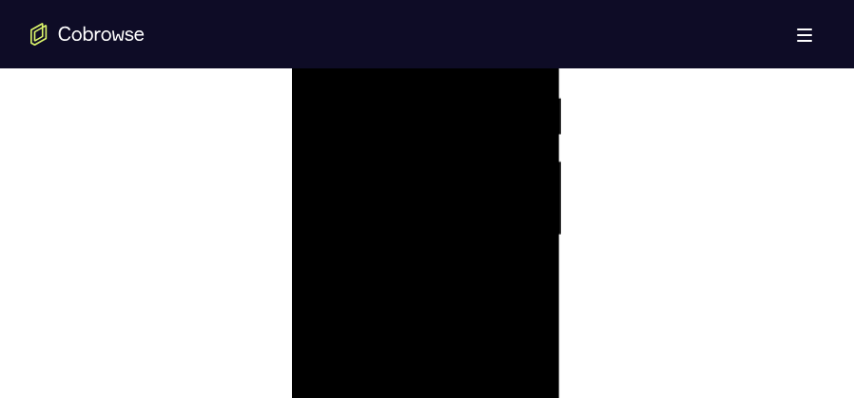
scroll to position [1312, 0]
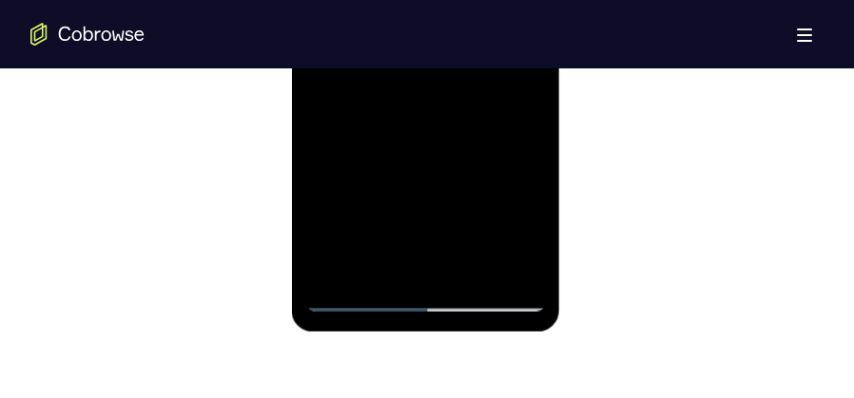
click at [425, 267] on div at bounding box center [425, 45] width 240 height 533
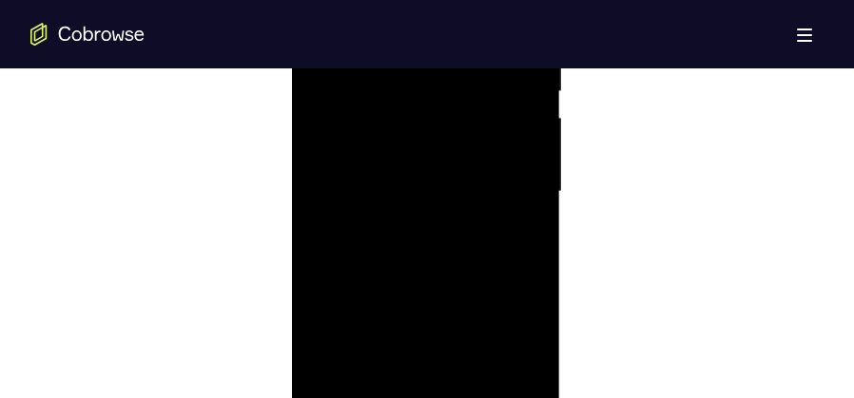
scroll to position [1075, 0]
drag, startPoint x: 464, startPoint y: 342, endPoint x: 430, endPoint y: 47, distance: 297.7
click at [430, 47] on div at bounding box center [425, 283] width 240 height 533
drag, startPoint x: 440, startPoint y: 341, endPoint x: 430, endPoint y: 12, distance: 329.2
click at [430, 12] on div at bounding box center [425, 286] width 269 height 567
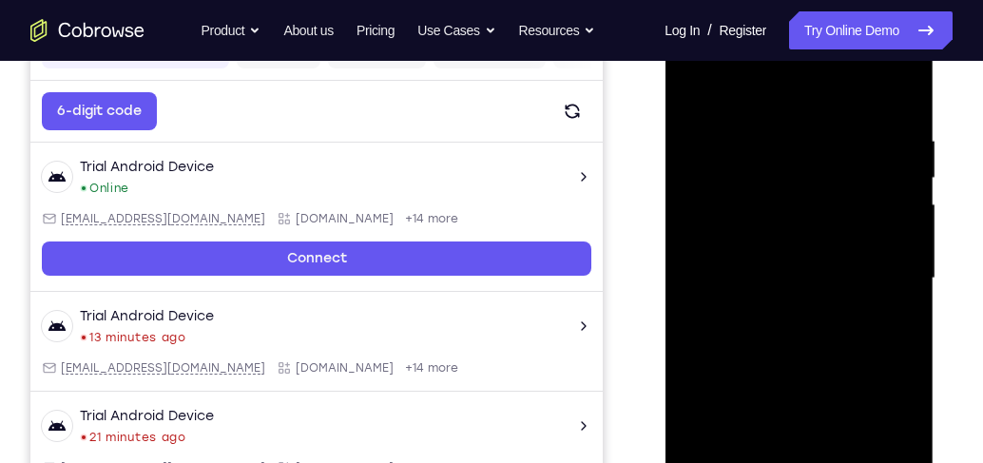
scroll to position [327, 0]
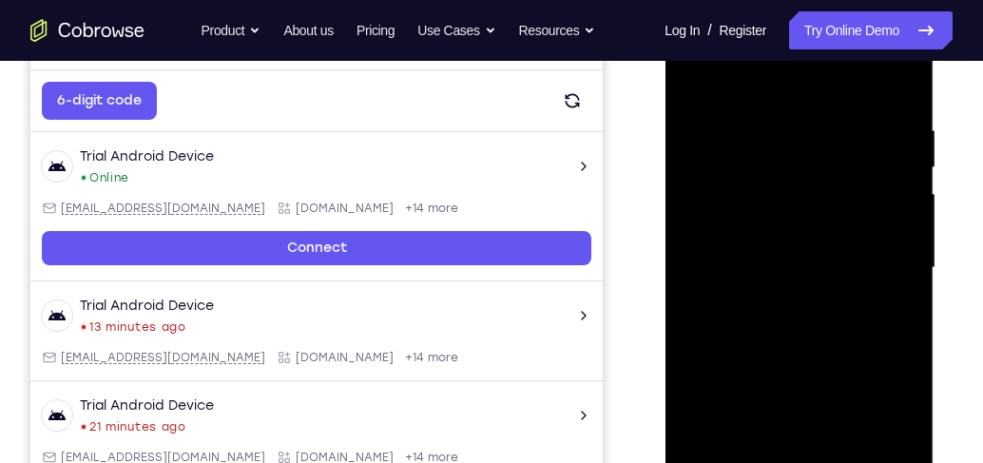
drag, startPoint x: 851, startPoint y: 377, endPoint x: 839, endPoint y: 4, distance: 373.0
click at [839, 4] on div at bounding box center [799, 268] width 240 height 533
drag, startPoint x: 869, startPoint y: 170, endPoint x: 854, endPoint y: 491, distance: 320.8
click at [853, 397] on div at bounding box center [799, 268] width 240 height 533
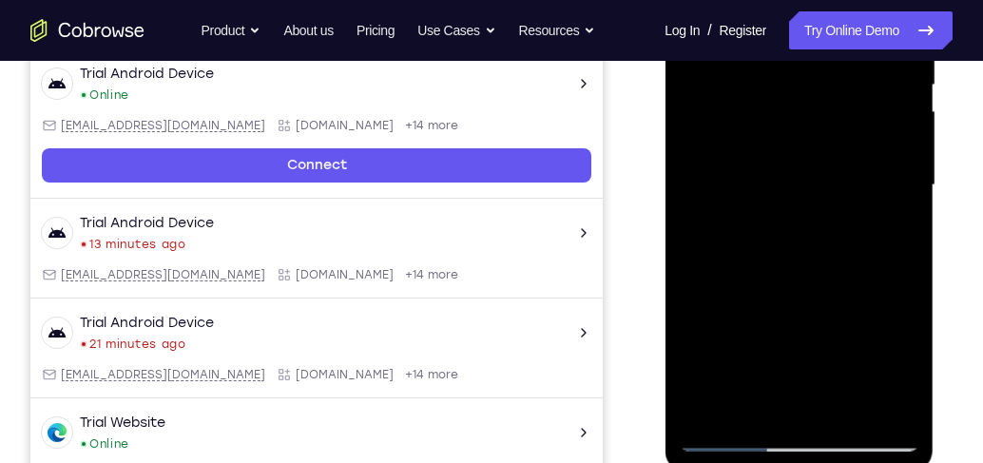
scroll to position [491, 0]
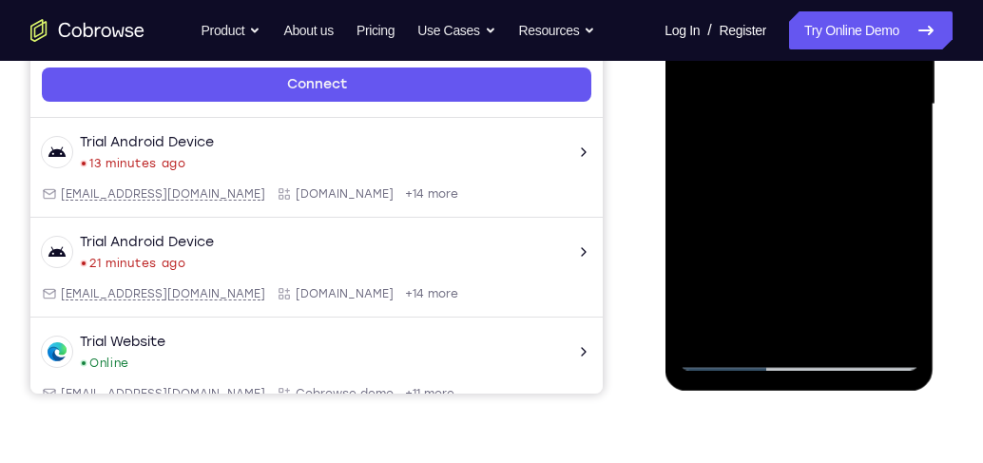
click at [713, 329] on div at bounding box center [799, 104] width 240 height 533
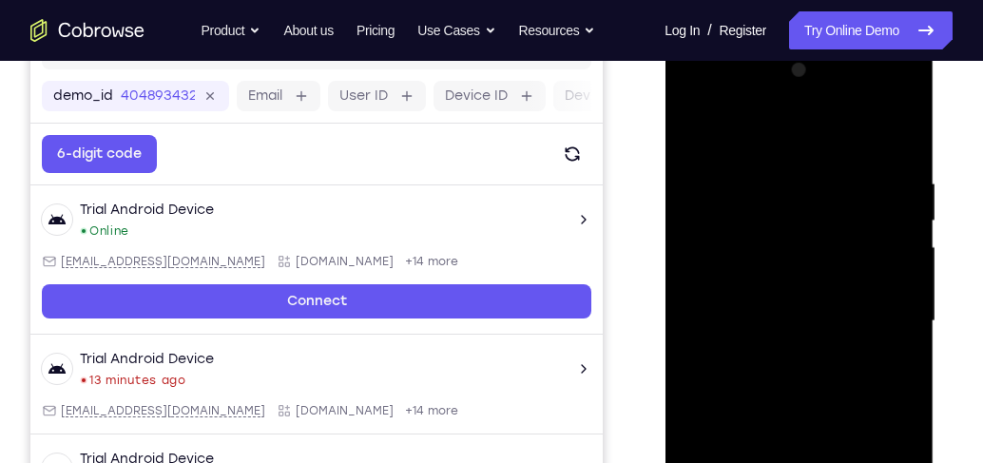
scroll to position [273, 0]
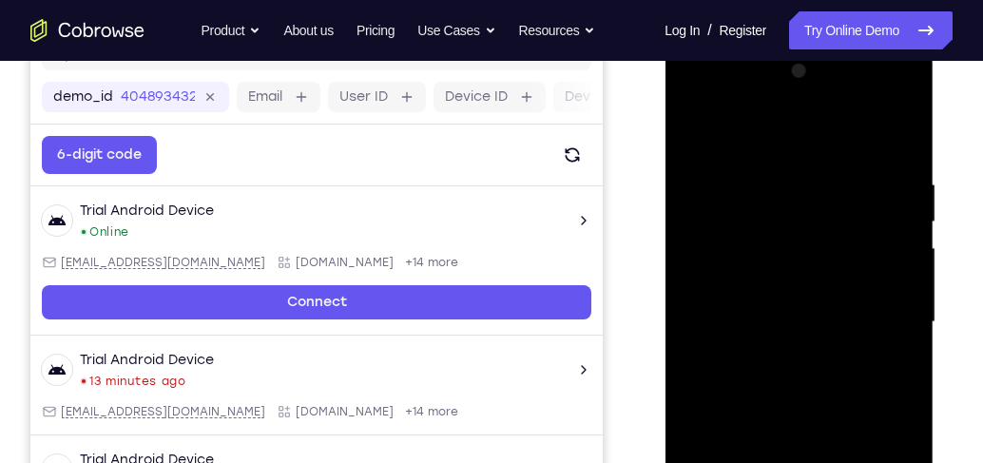
drag, startPoint x: 813, startPoint y: 214, endPoint x: 835, endPoint y: 405, distance: 192.4
click at [835, 397] on div at bounding box center [799, 322] width 240 height 533
click at [853, 165] on div at bounding box center [799, 322] width 240 height 533
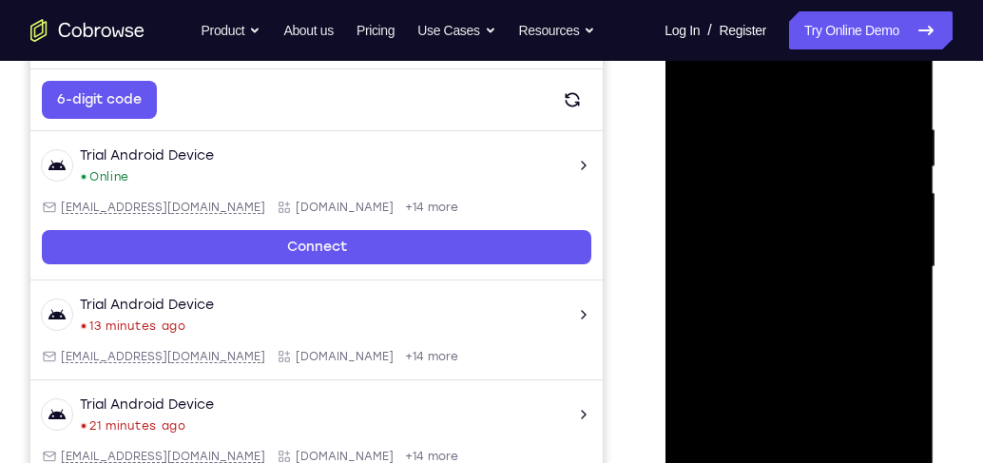
scroll to position [327, 0]
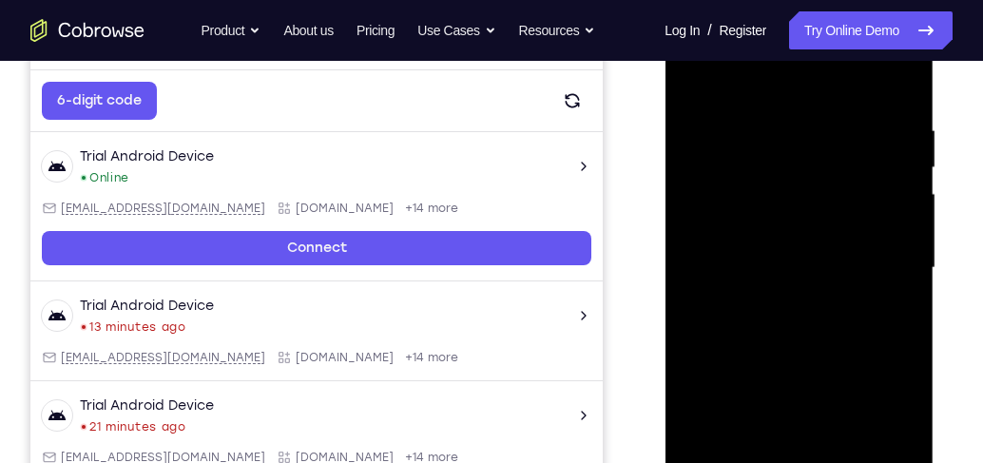
click at [853, 131] on div at bounding box center [799, 268] width 240 height 533
click at [853, 133] on div at bounding box center [799, 268] width 240 height 533
click at [853, 136] on div at bounding box center [799, 268] width 240 height 533
click at [853, 159] on div at bounding box center [799, 268] width 240 height 533
click at [853, 85] on div at bounding box center [799, 268] width 240 height 533
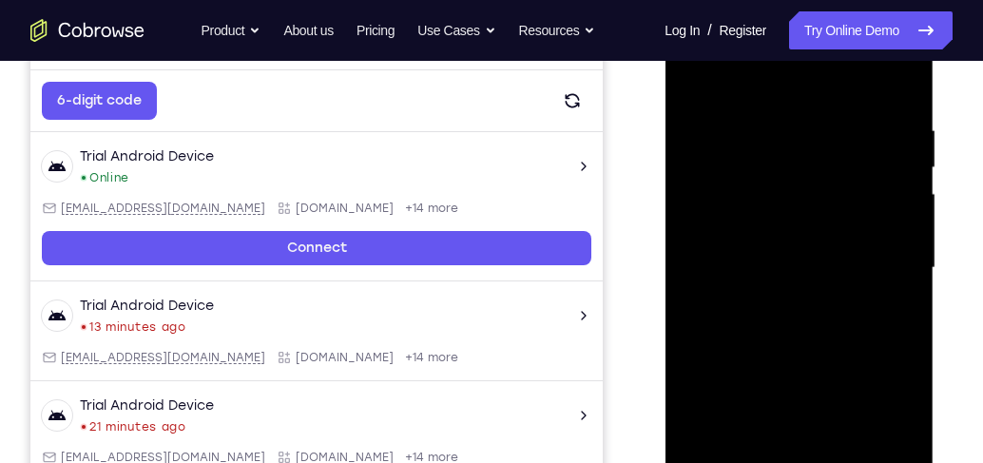
drag, startPoint x: 837, startPoint y: 255, endPoint x: 844, endPoint y: 154, distance: 101.1
click at [839, 176] on div at bounding box center [799, 268] width 240 height 533
drag, startPoint x: 828, startPoint y: 319, endPoint x: 827, endPoint y: 150, distance: 168.3
click at [827, 150] on div at bounding box center [799, 268] width 240 height 533
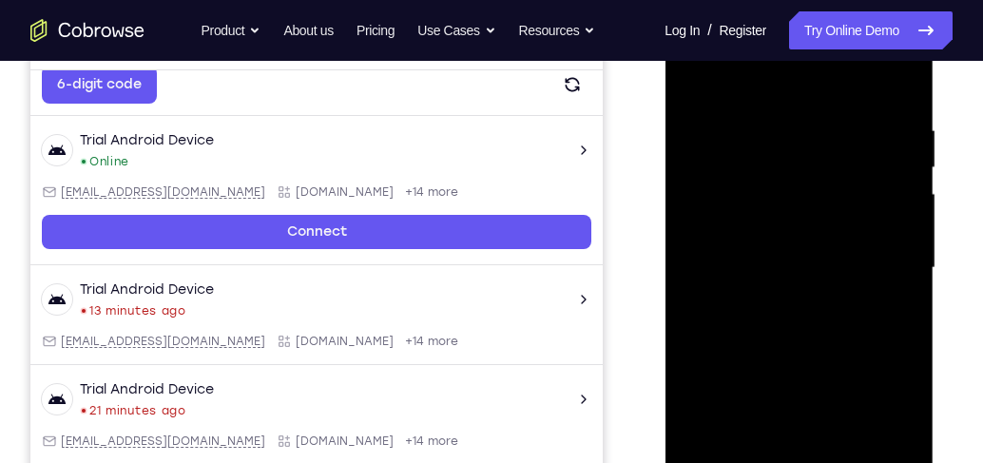
scroll to position [491, 0]
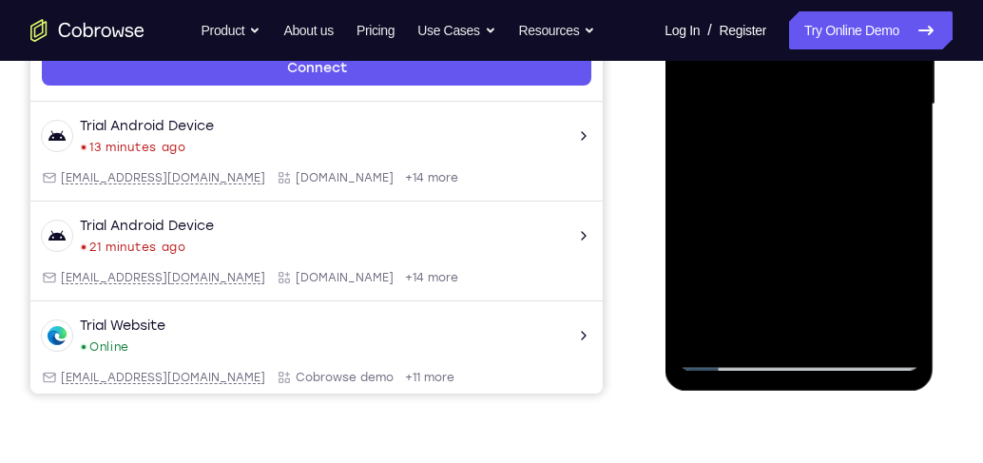
click at [753, 327] on div at bounding box center [799, 104] width 240 height 533
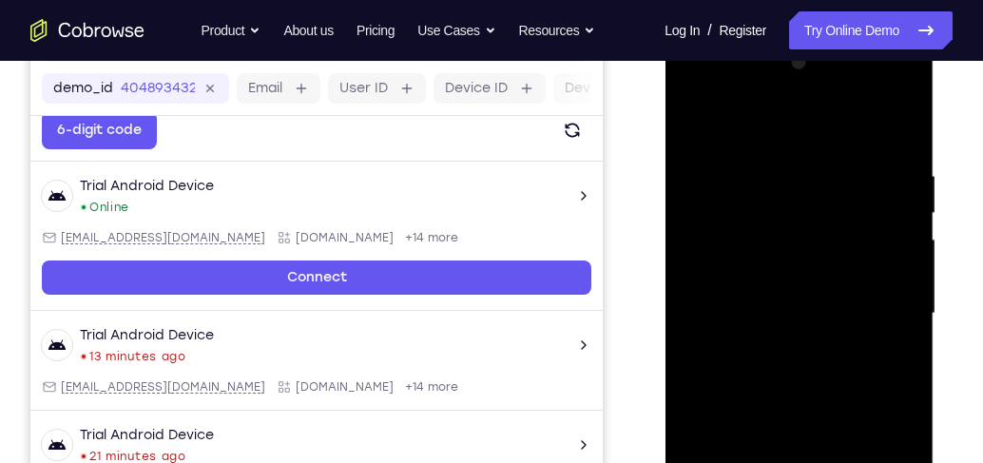
scroll to position [219, 0]
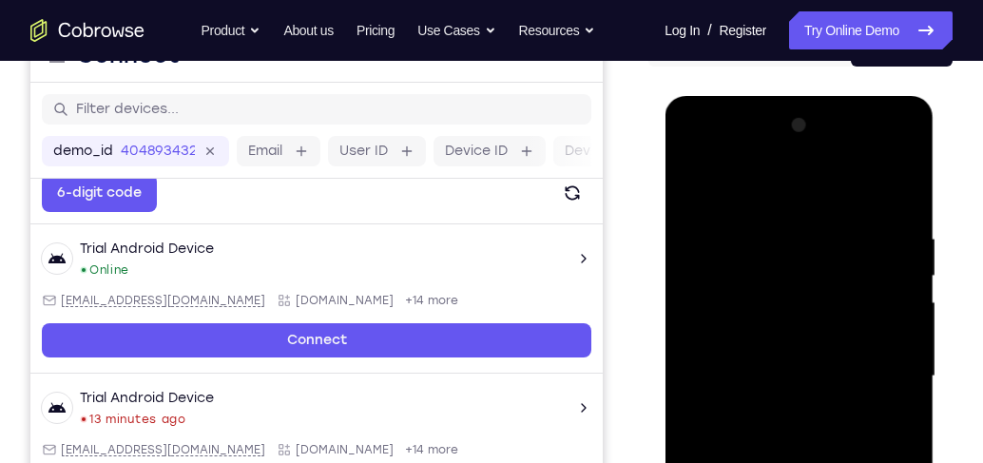
click at [766, 184] on div at bounding box center [799, 376] width 240 height 533
drag, startPoint x: 784, startPoint y: 347, endPoint x: 774, endPoint y: 416, distance: 69.1
click at [774, 397] on div at bounding box center [799, 376] width 240 height 533
click at [782, 184] on div at bounding box center [799, 376] width 240 height 533
click at [694, 215] on div at bounding box center [799, 376] width 240 height 533
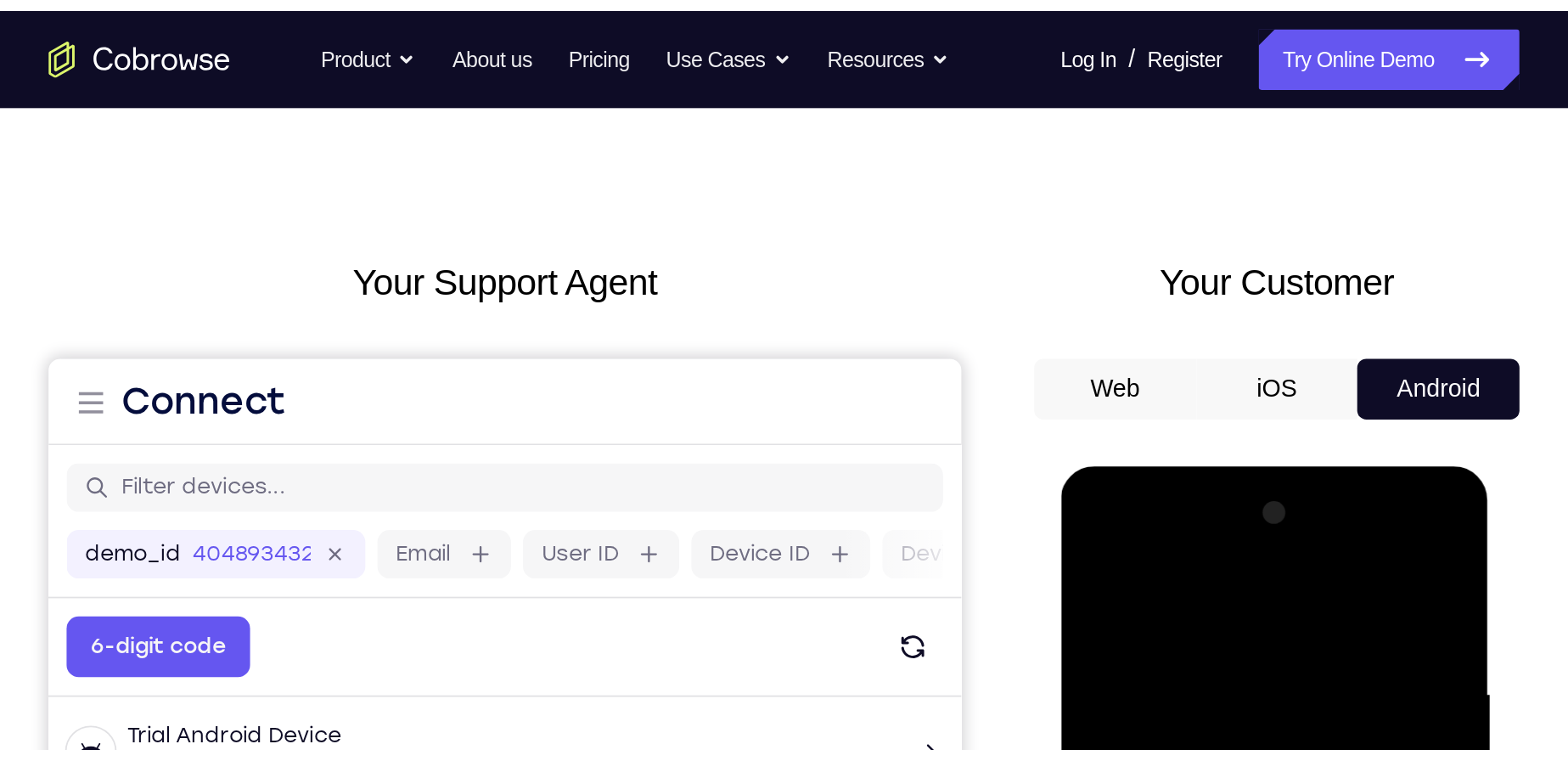
scroll to position [0, 0]
